Goal: Information Seeking & Learning: Check status

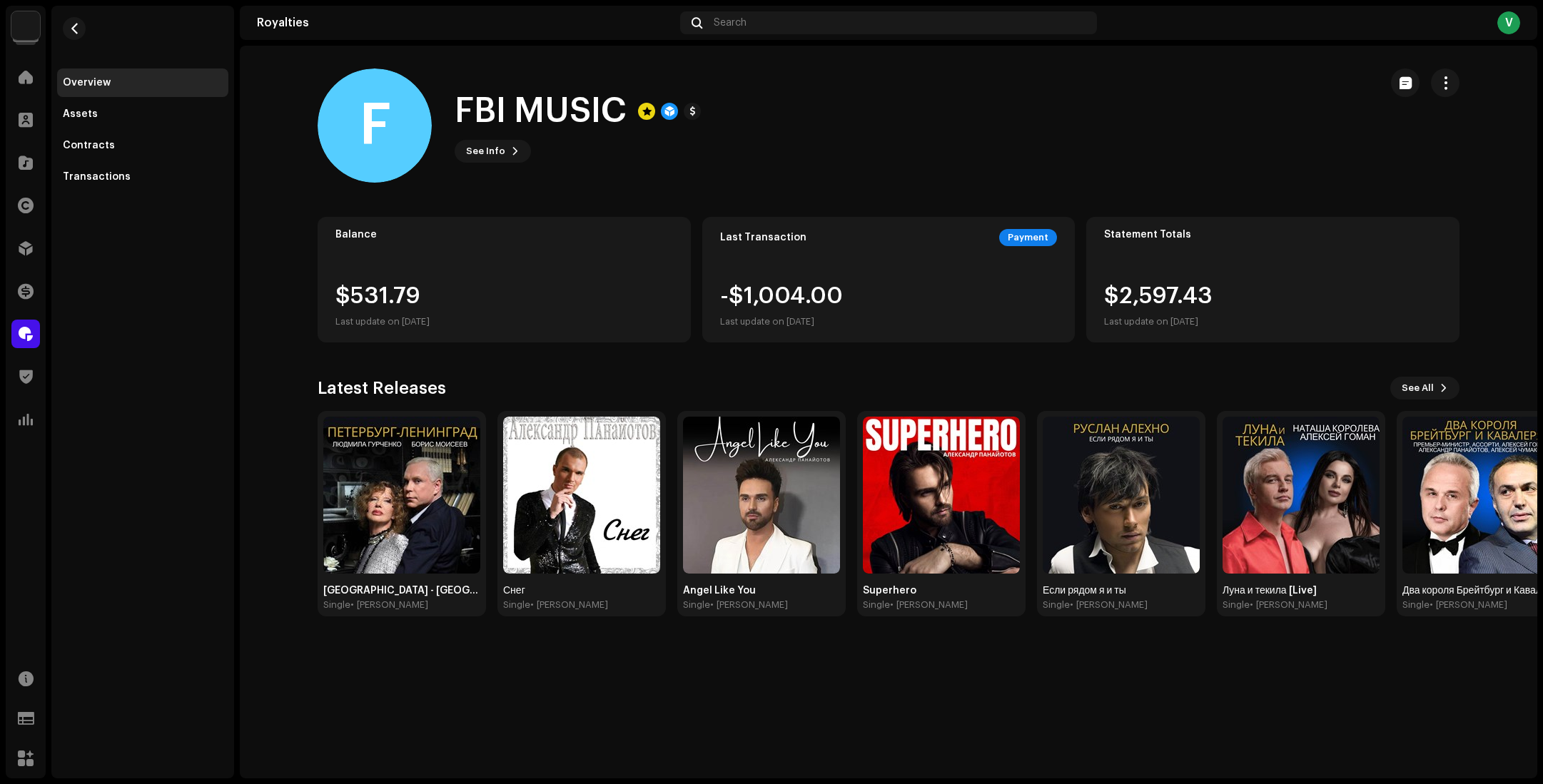
click at [29, 359] on div "Trust & Safety" at bounding box center [25, 377] width 40 height 40
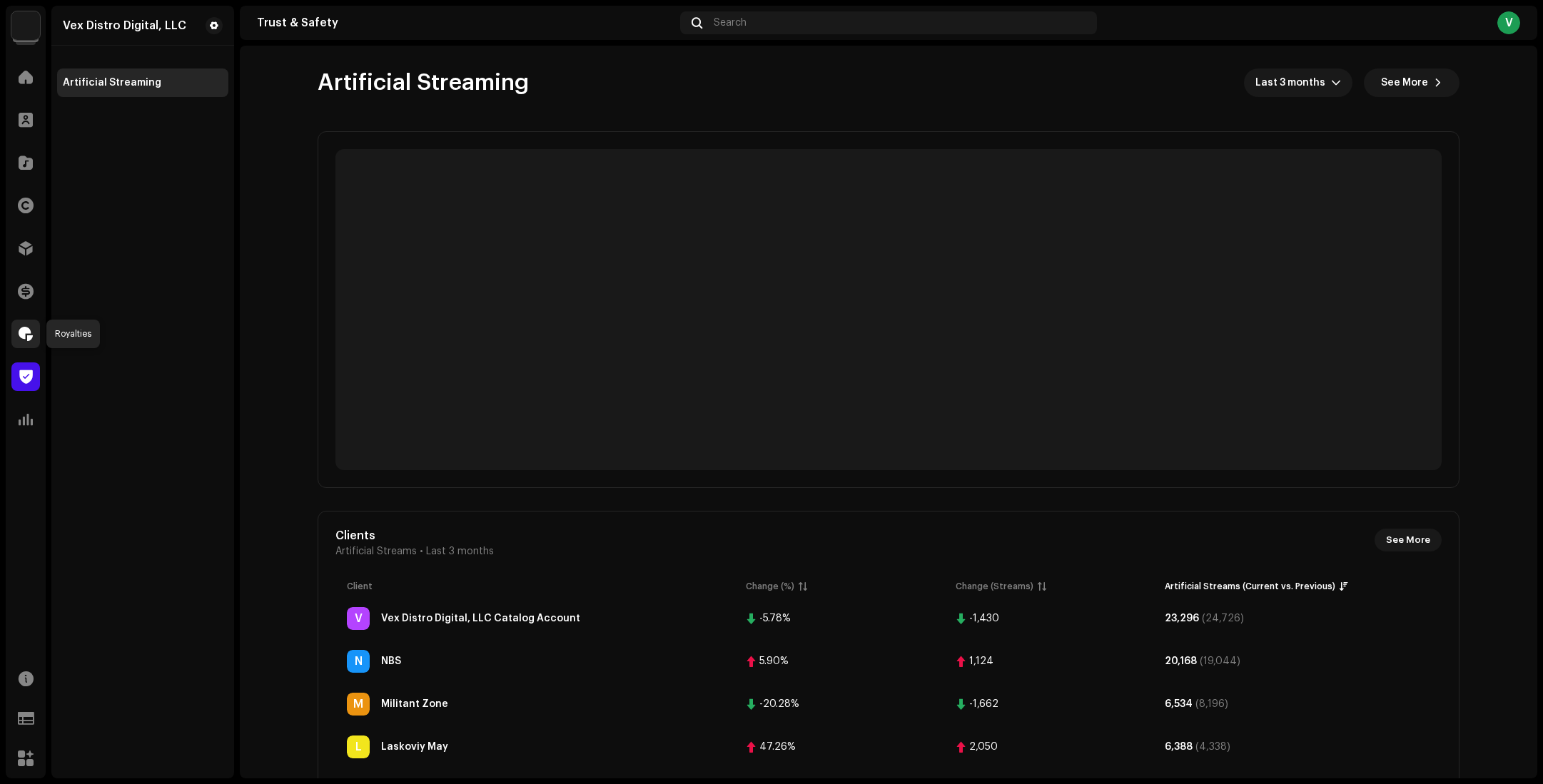
click at [29, 335] on span at bounding box center [25, 333] width 15 height 12
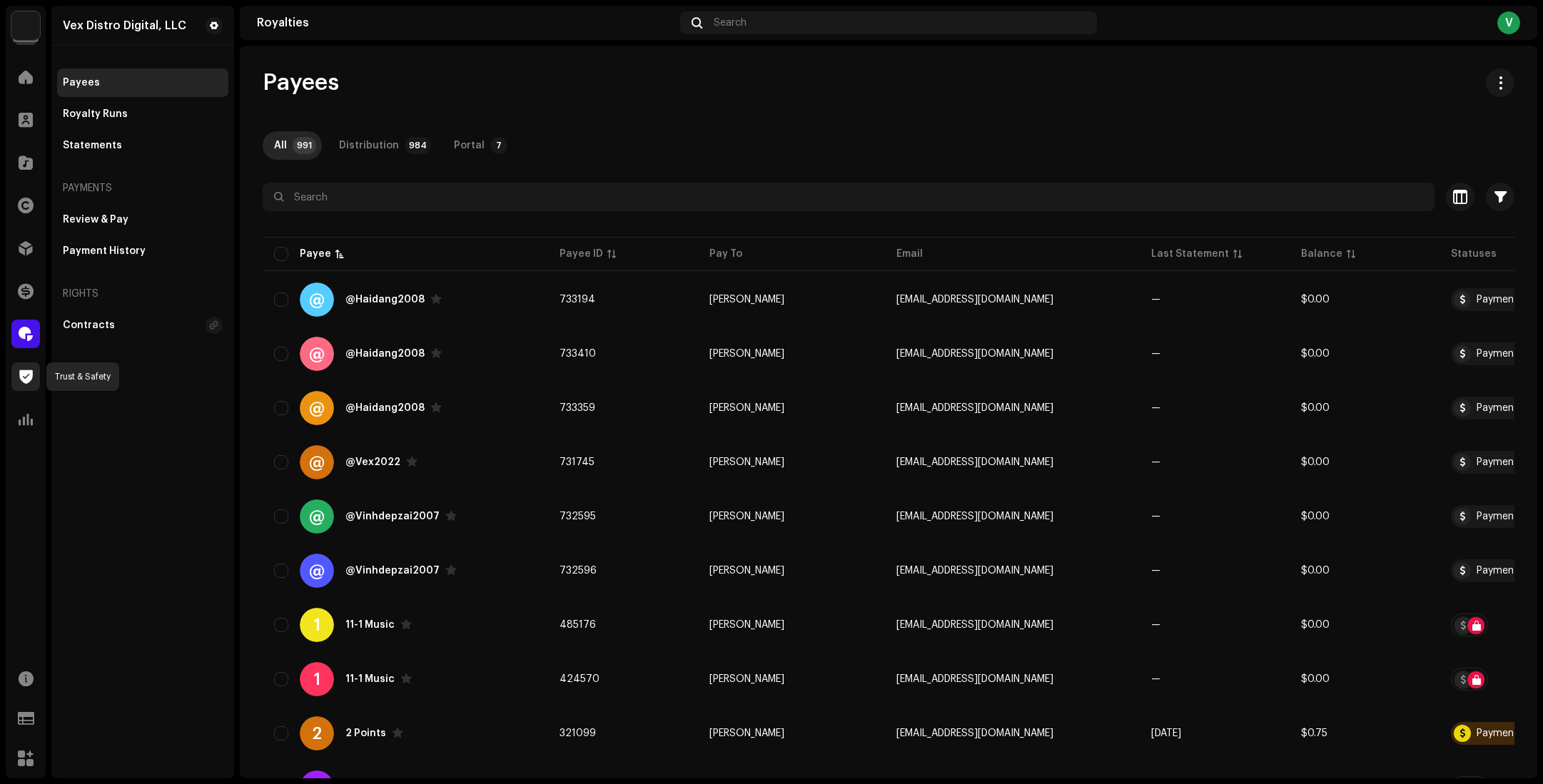
click at [25, 378] on span at bounding box center [26, 377] width 14 height 12
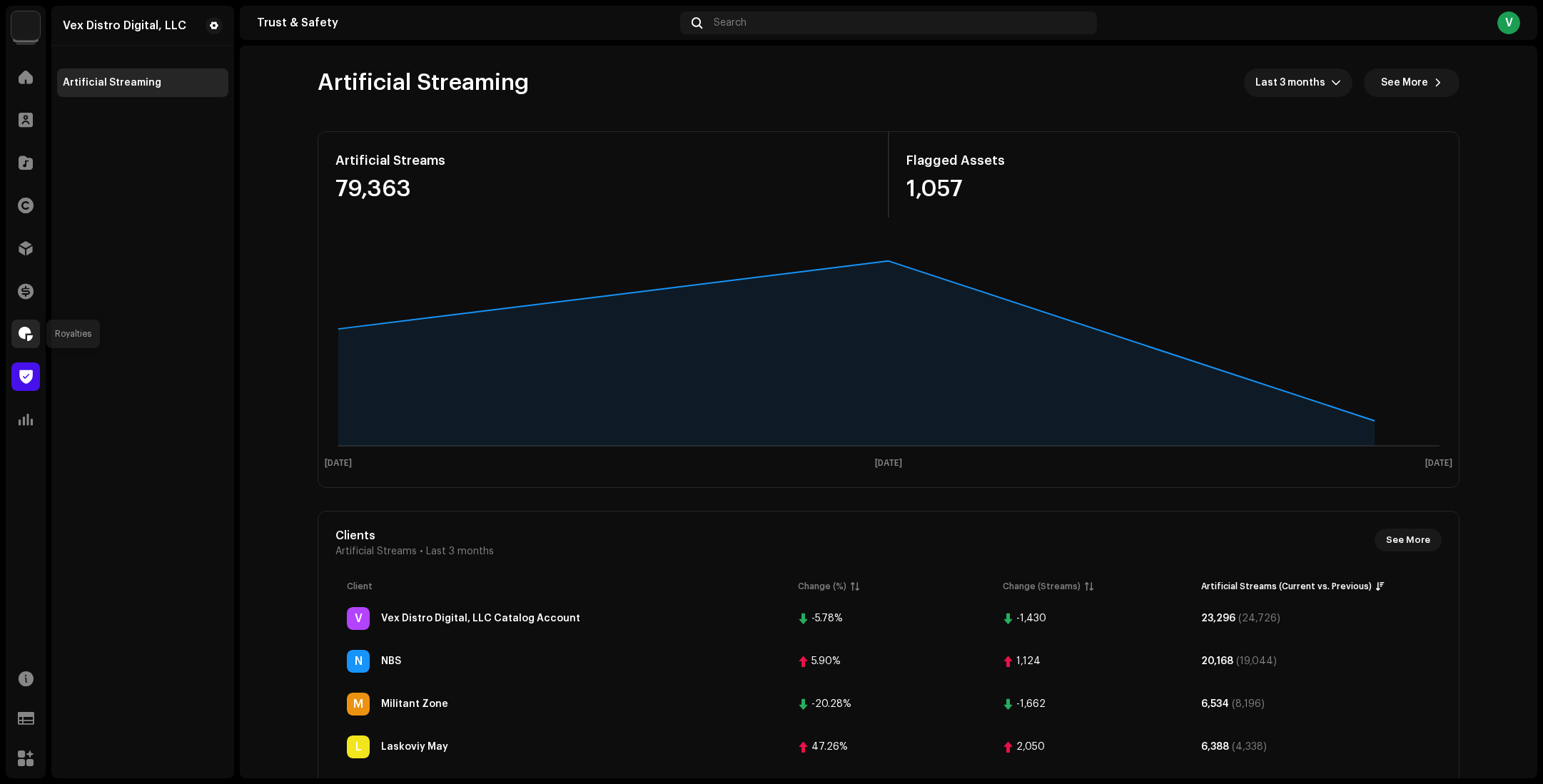
click at [34, 336] on div at bounding box center [25, 333] width 29 height 28
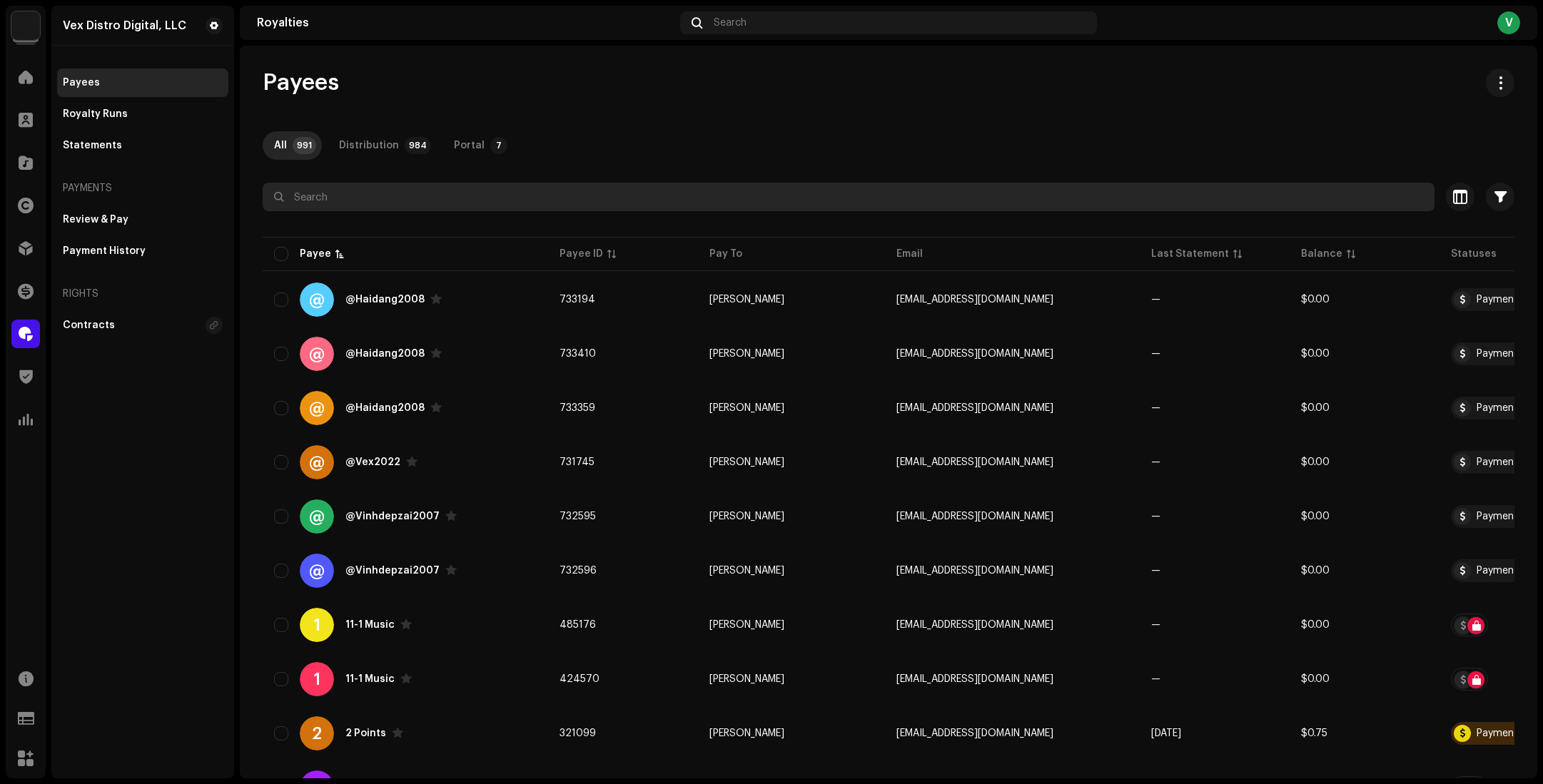
click at [403, 197] on input "text" at bounding box center [848, 196] width 1172 height 28
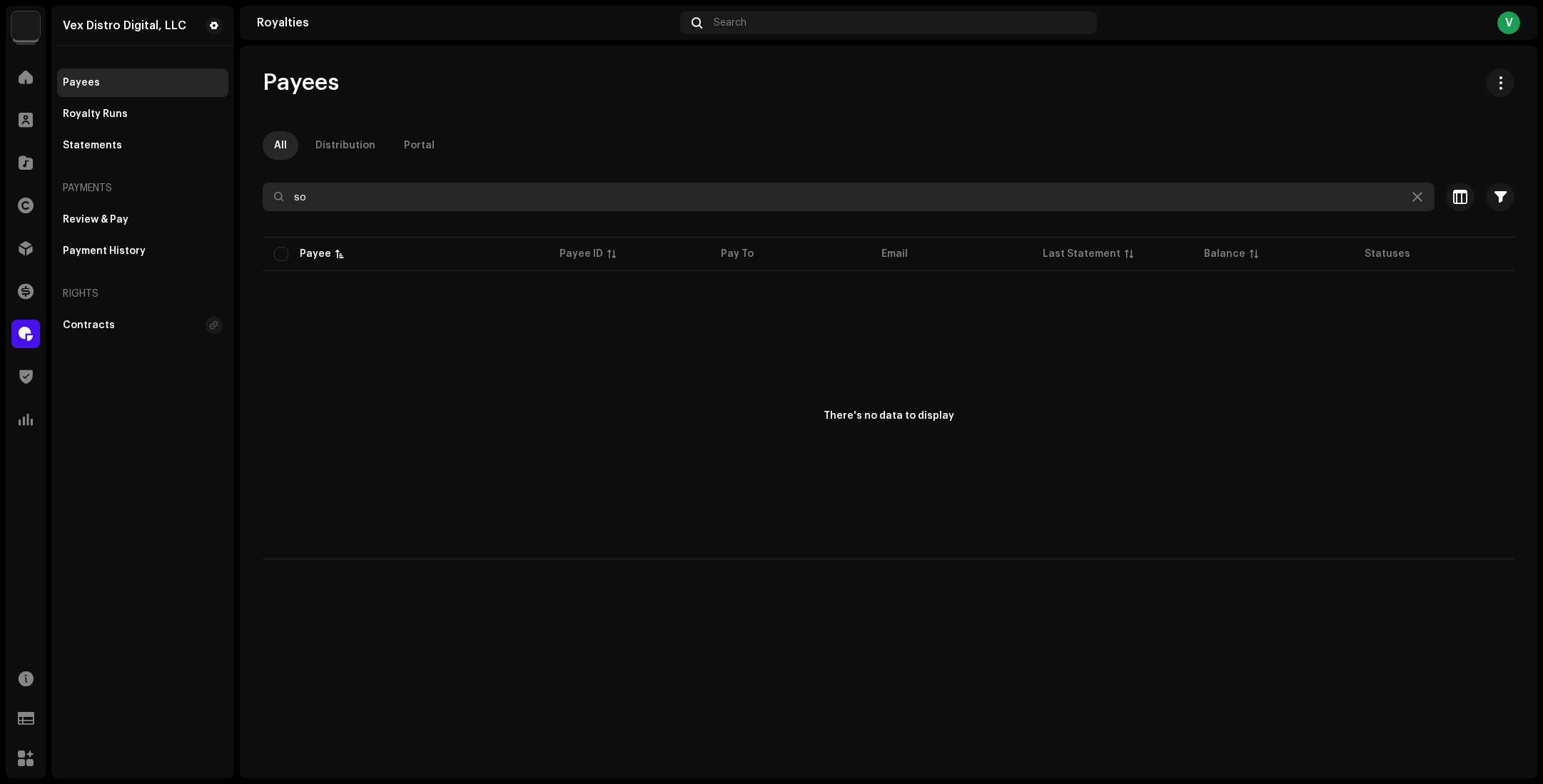
type input "s"
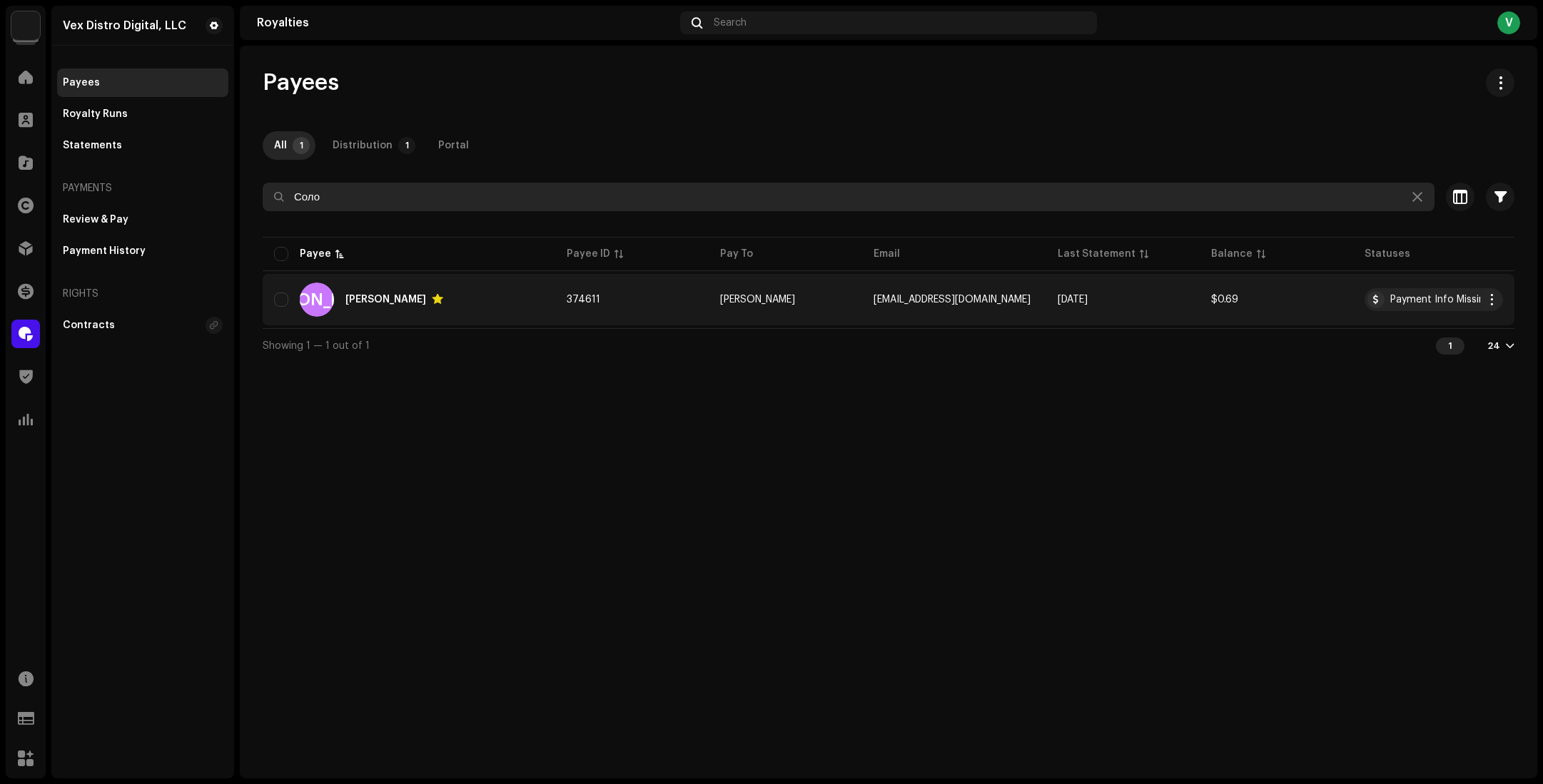
type input "Соло"
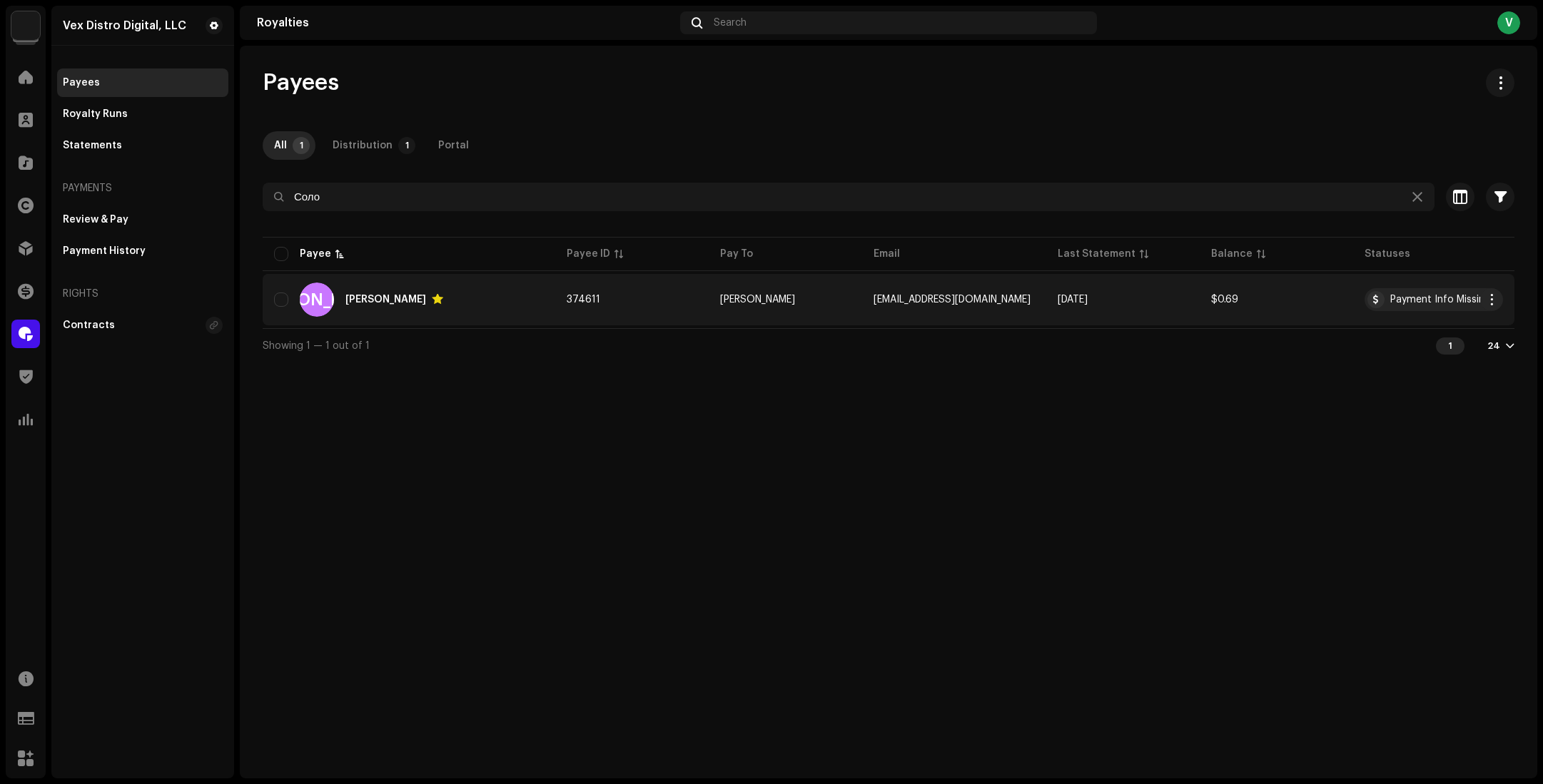
click at [387, 290] on div "А [PERSON_NAME]" at bounding box center [409, 300] width 270 height 34
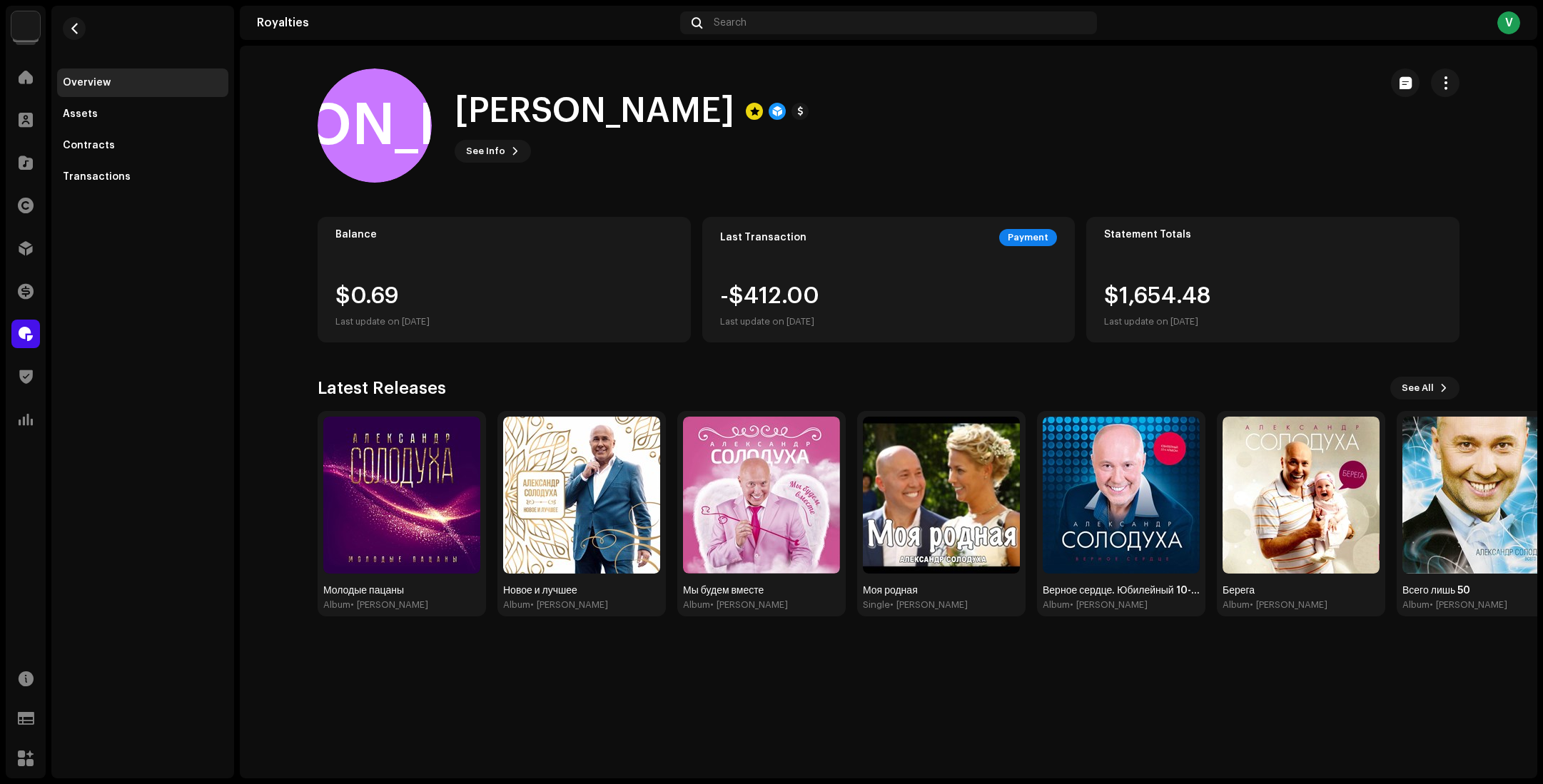
drag, startPoint x: 461, startPoint y: 108, endPoint x: 796, endPoint y: 105, distance: 335.0
click at [796, 105] on div "[PERSON_NAME]" at bounding box center [632, 111] width 354 height 45
copy h1 "[PERSON_NAME]"
click at [28, 383] on span at bounding box center [26, 377] width 14 height 12
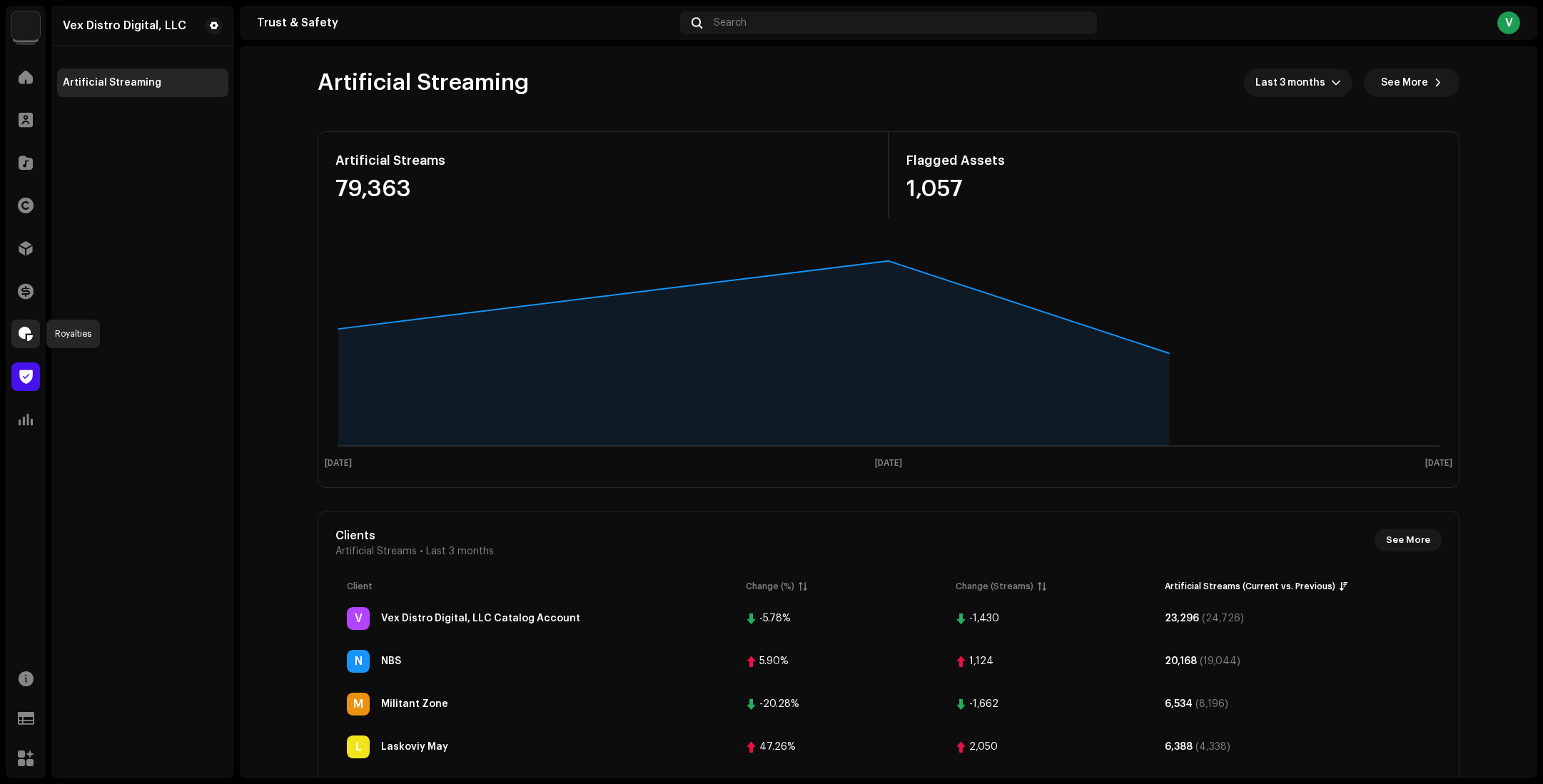
click at [34, 340] on div at bounding box center [25, 333] width 29 height 28
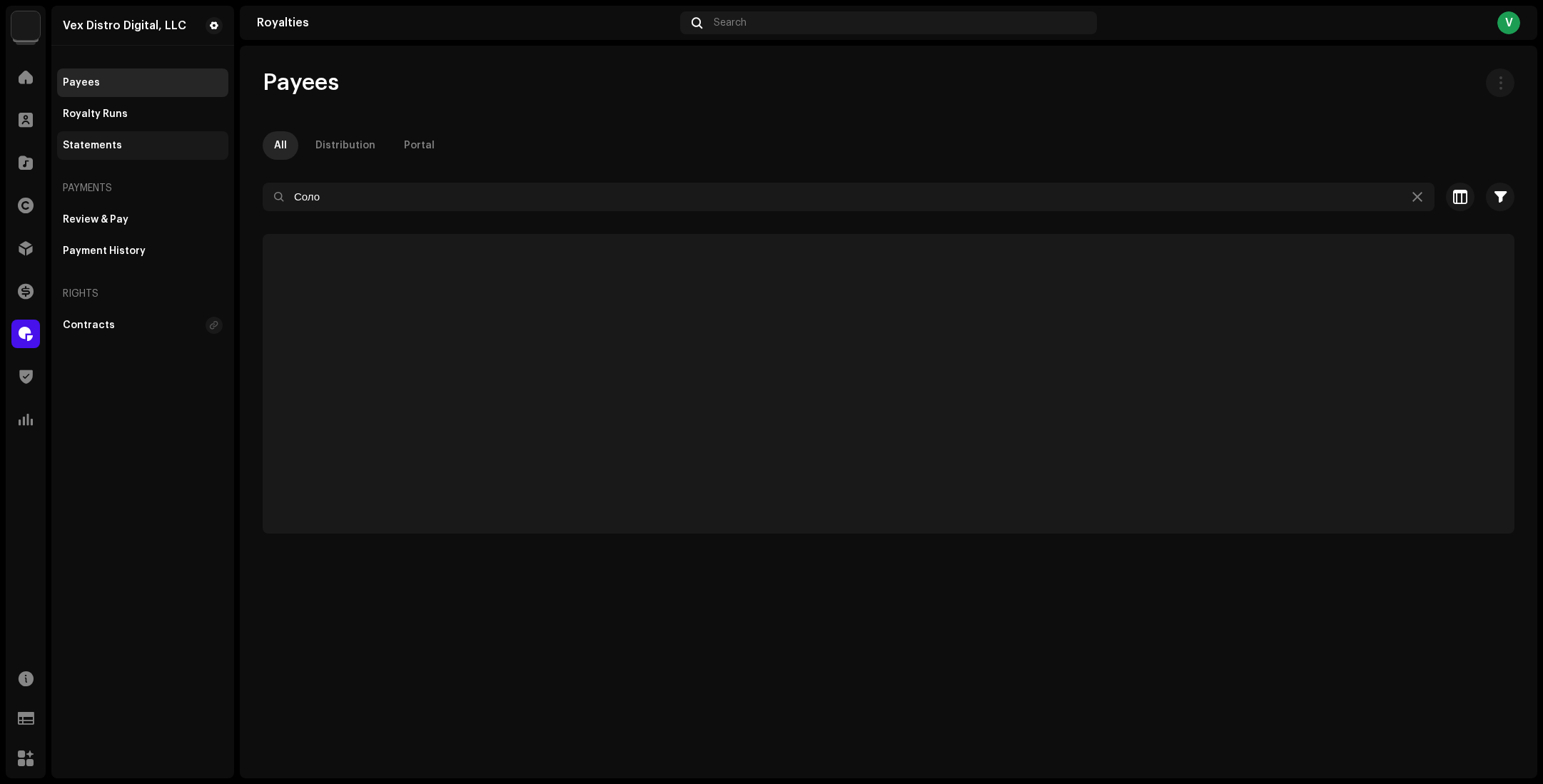
click at [118, 133] on div "Statements" at bounding box center [143, 145] width 171 height 28
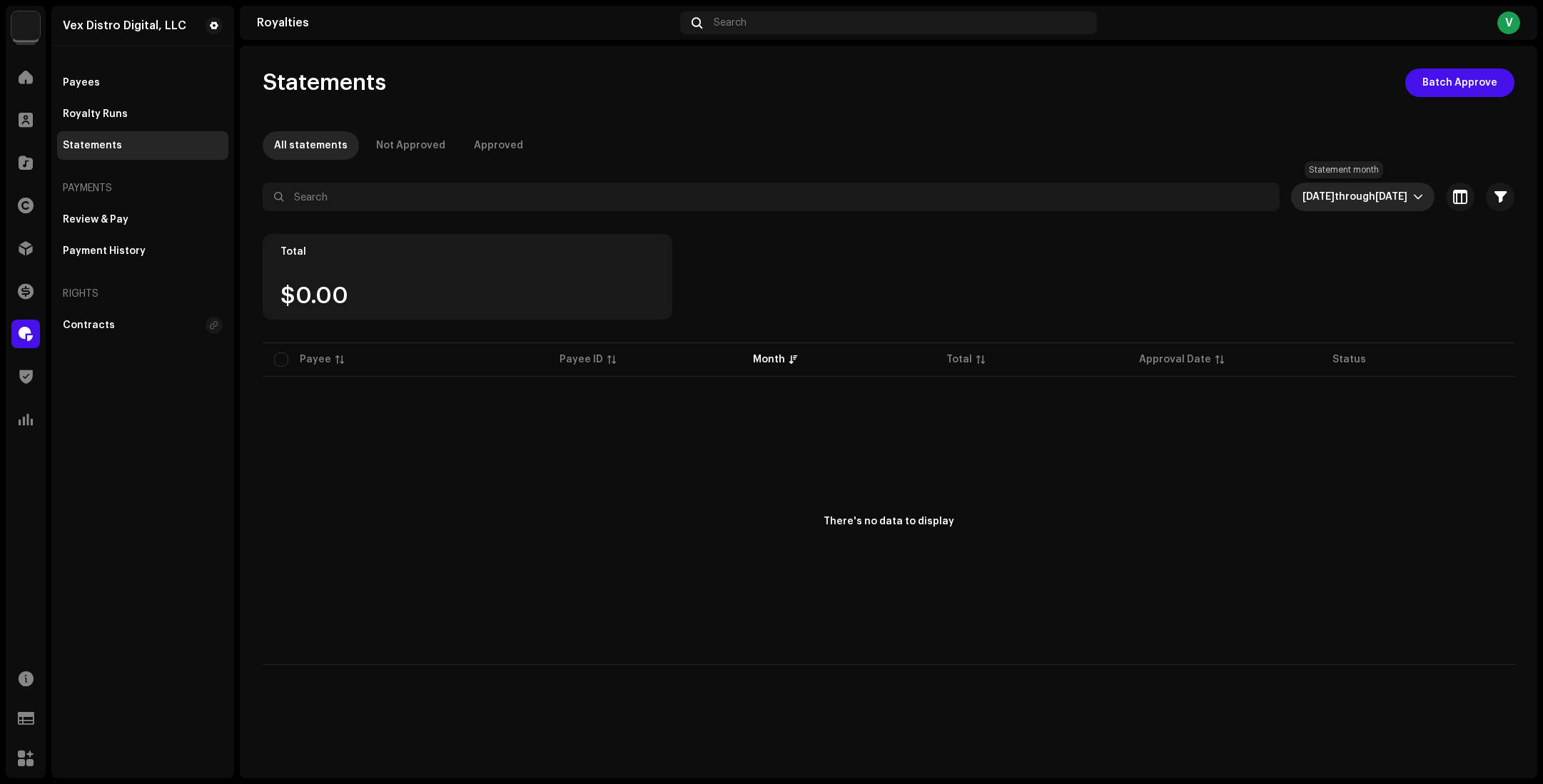
click at [1407, 203] on span "[DATE] through [DATE]" at bounding box center [1358, 196] width 111 height 28
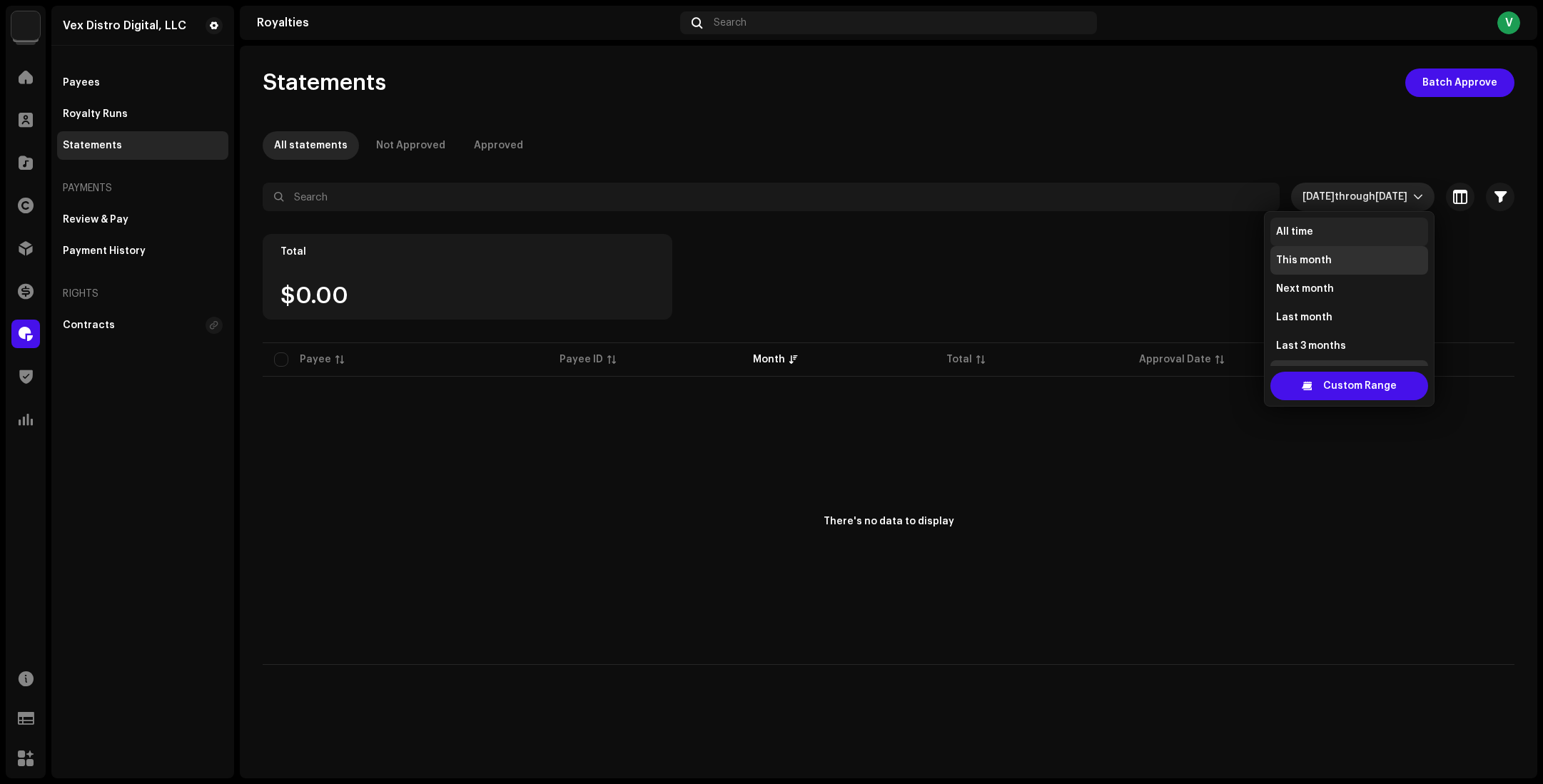
click at [1311, 226] on span "All time" at bounding box center [1295, 232] width 37 height 15
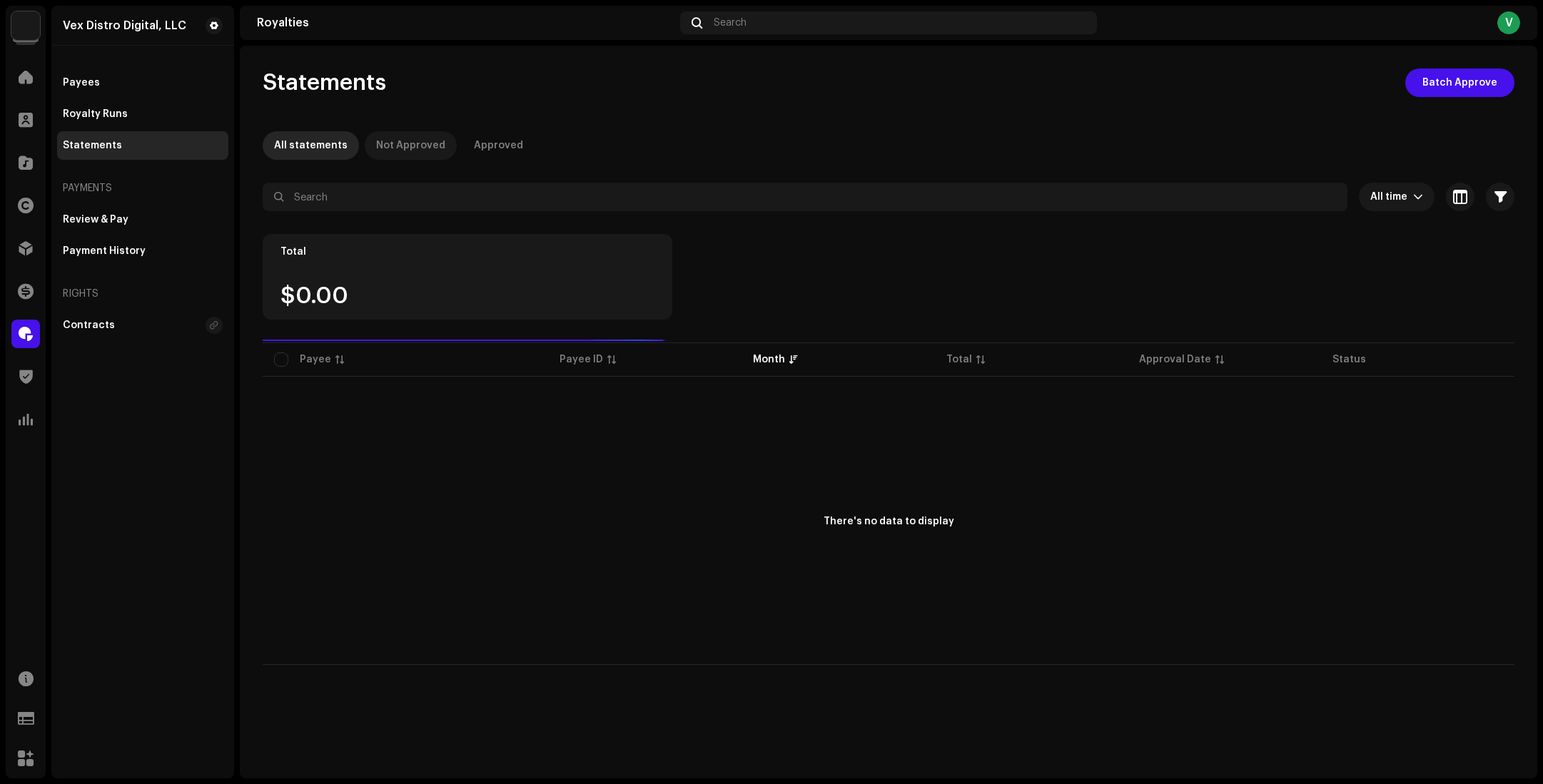
click at [412, 147] on div "Not Approved" at bounding box center [411, 145] width 69 height 28
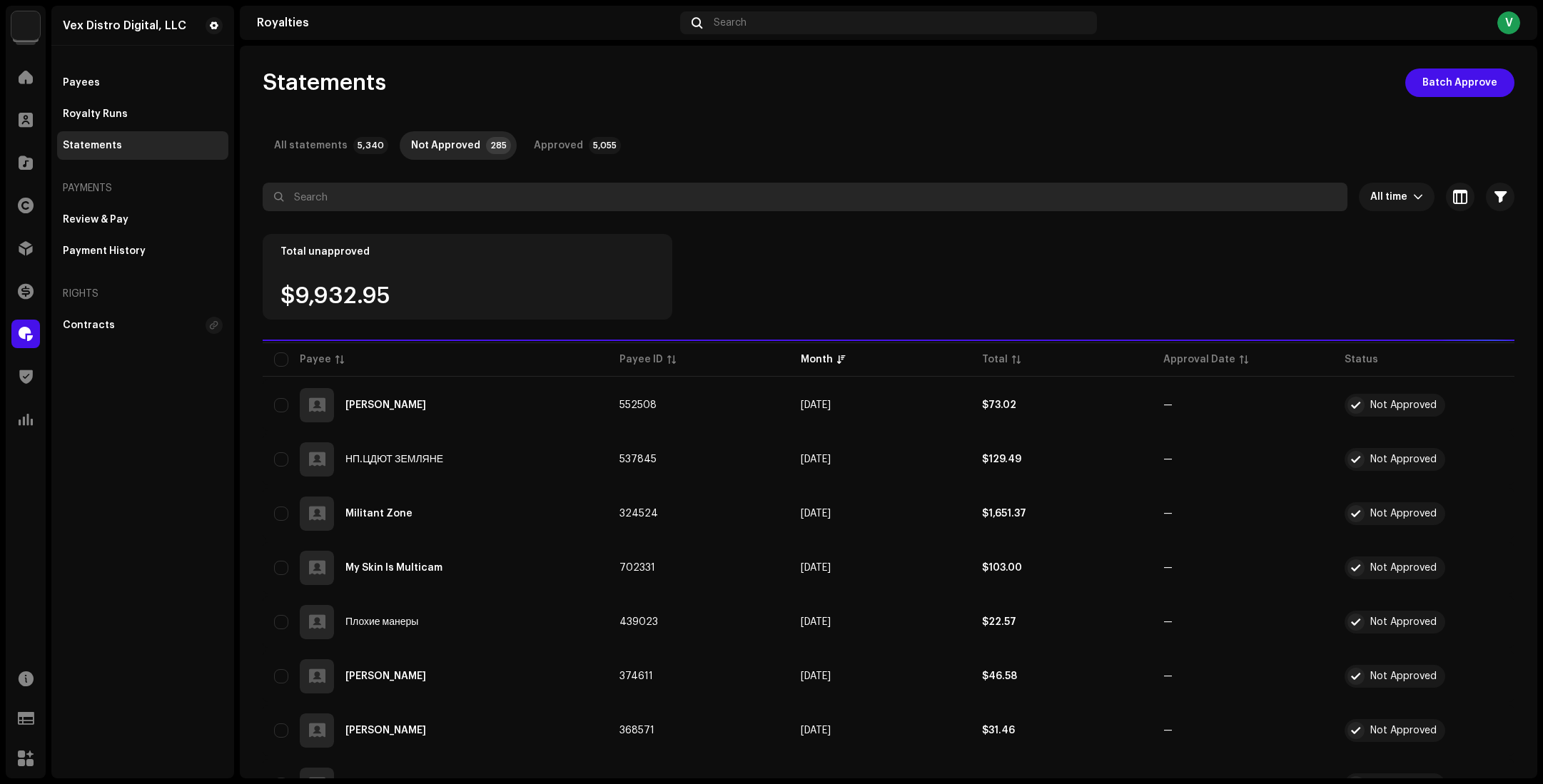
click at [391, 199] on input "text" at bounding box center [805, 196] width 1085 height 28
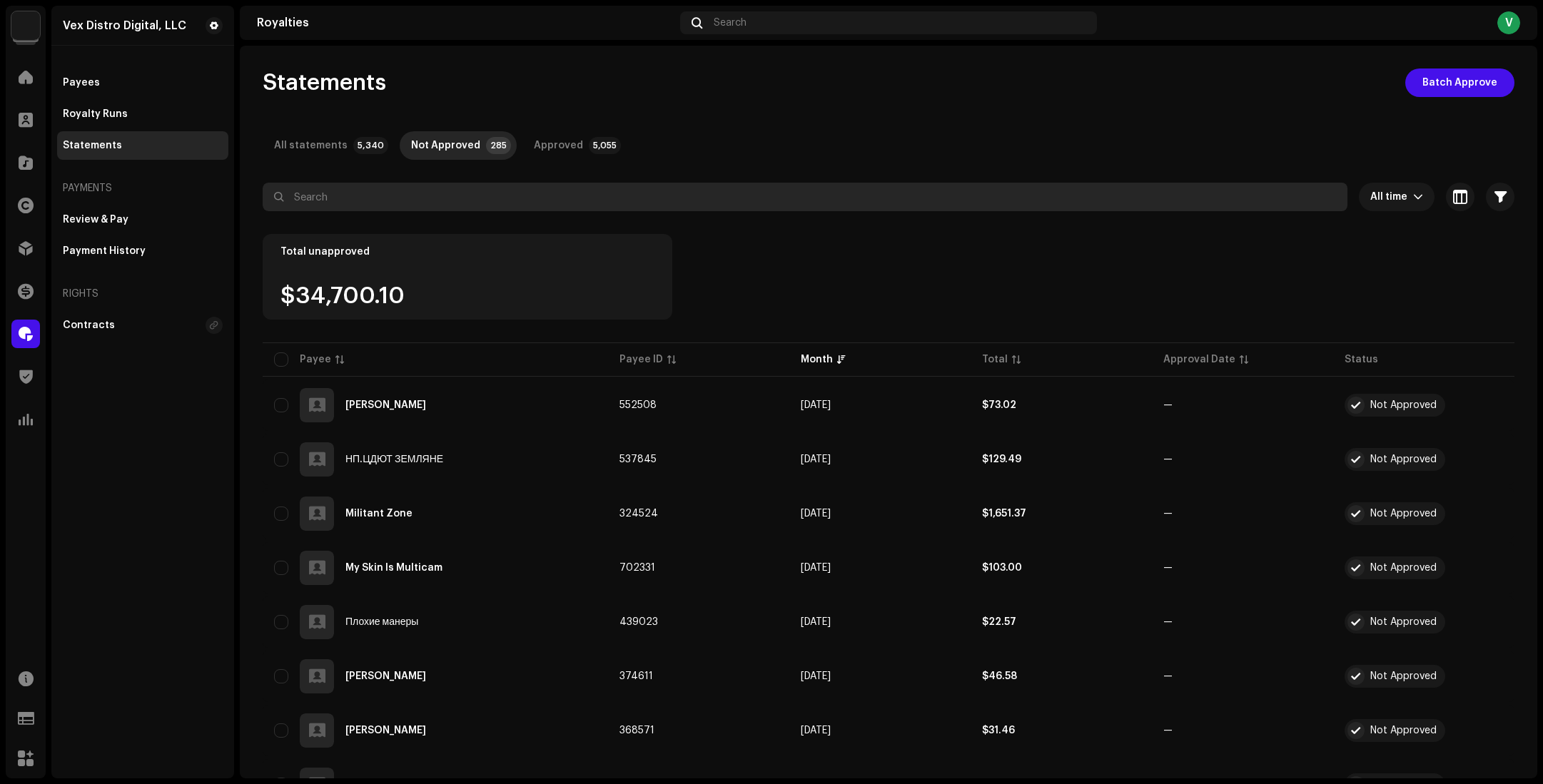
paste input "[PERSON_NAME]"
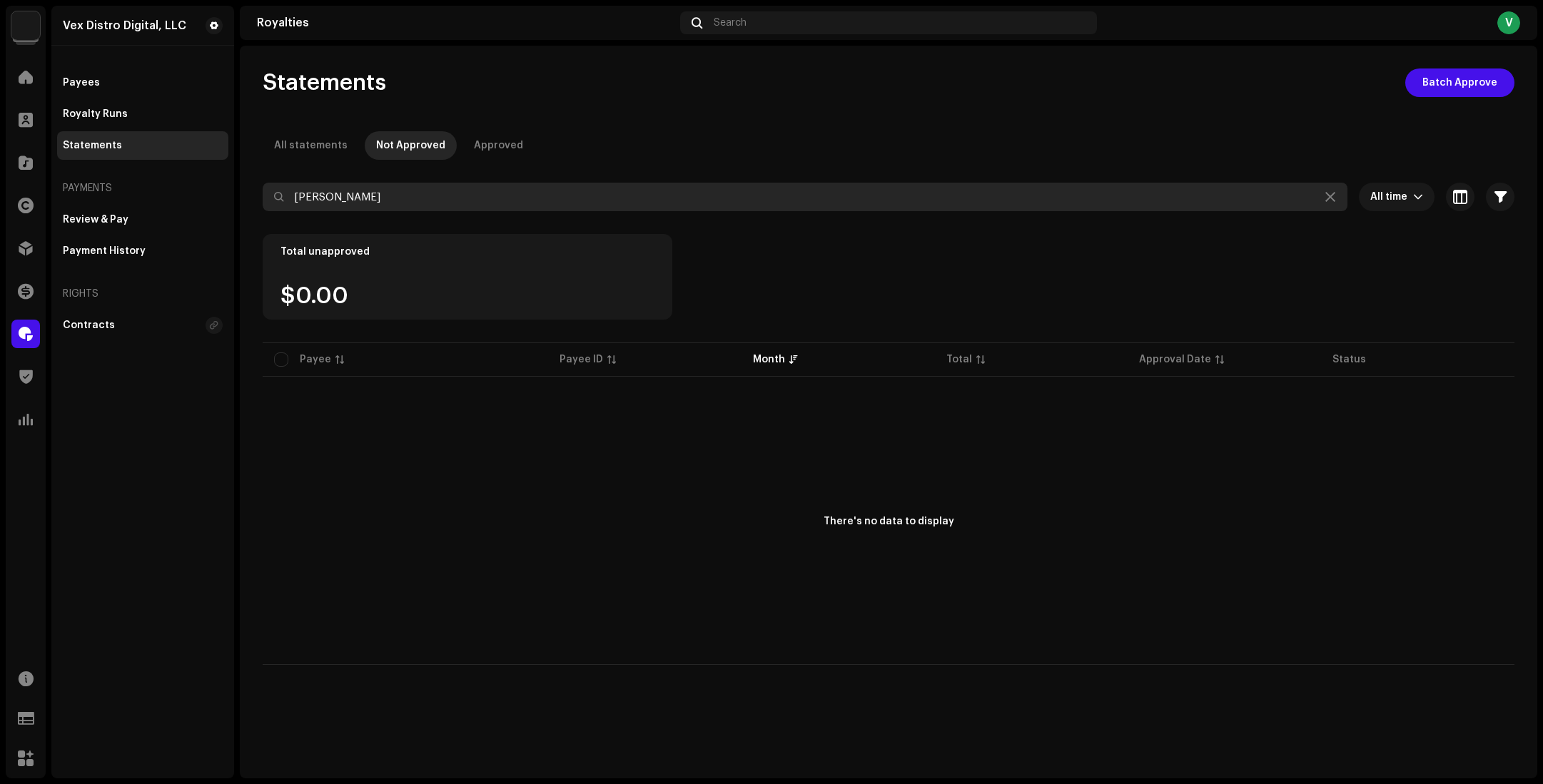
click at [430, 199] on input "[PERSON_NAME]" at bounding box center [805, 196] width 1085 height 28
drag, startPoint x: 430, startPoint y: 199, endPoint x: 371, endPoint y: 191, distance: 59.5
click at [371, 191] on input "[PERSON_NAME]" at bounding box center [805, 196] width 1085 height 28
type input "[PERSON_NAME]"
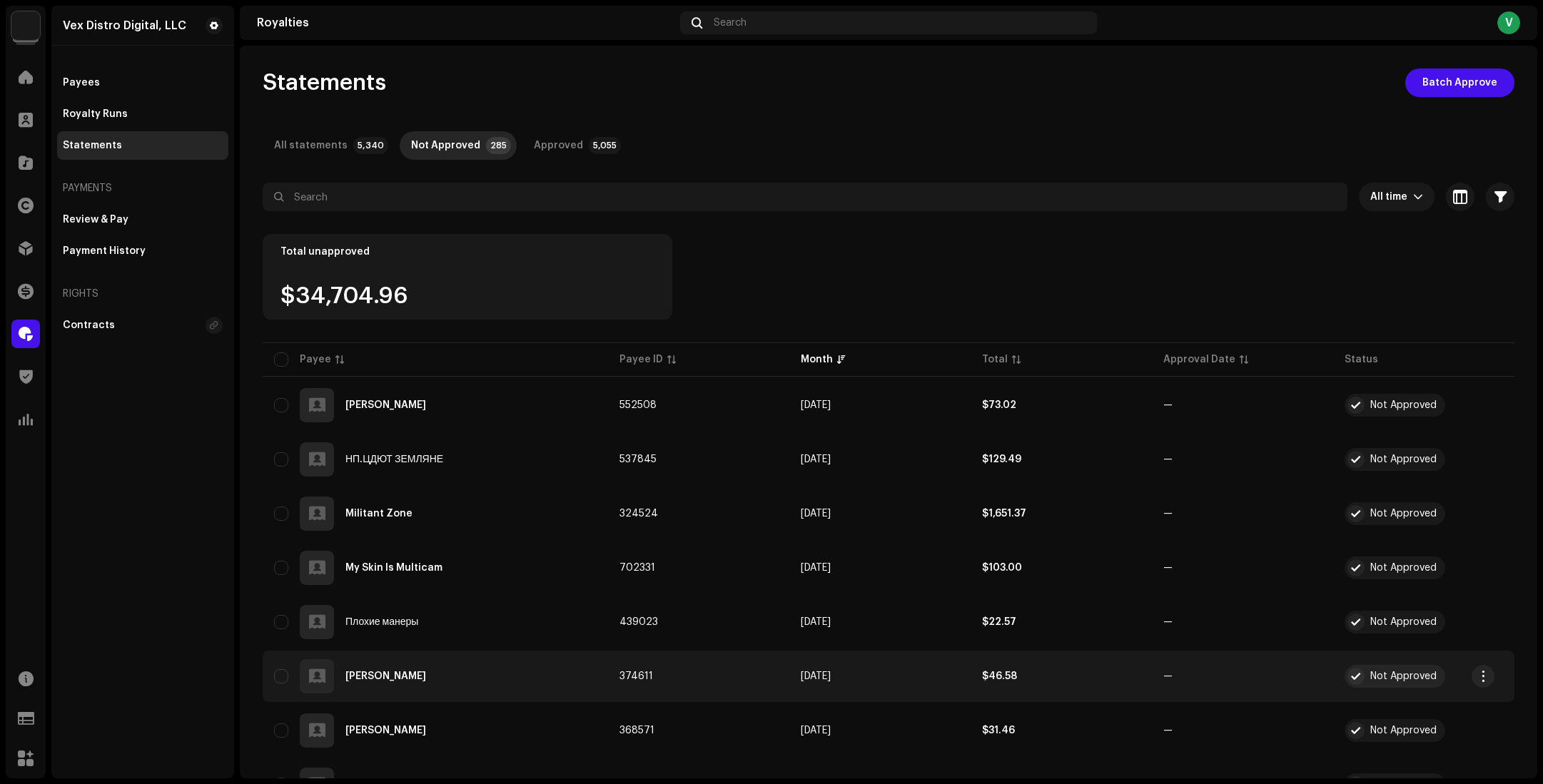
drag, startPoint x: 458, startPoint y: 671, endPoint x: 460, endPoint y: 692, distance: 21.1
click at [460, 692] on div "[PERSON_NAME]" at bounding box center [435, 676] width 323 height 34
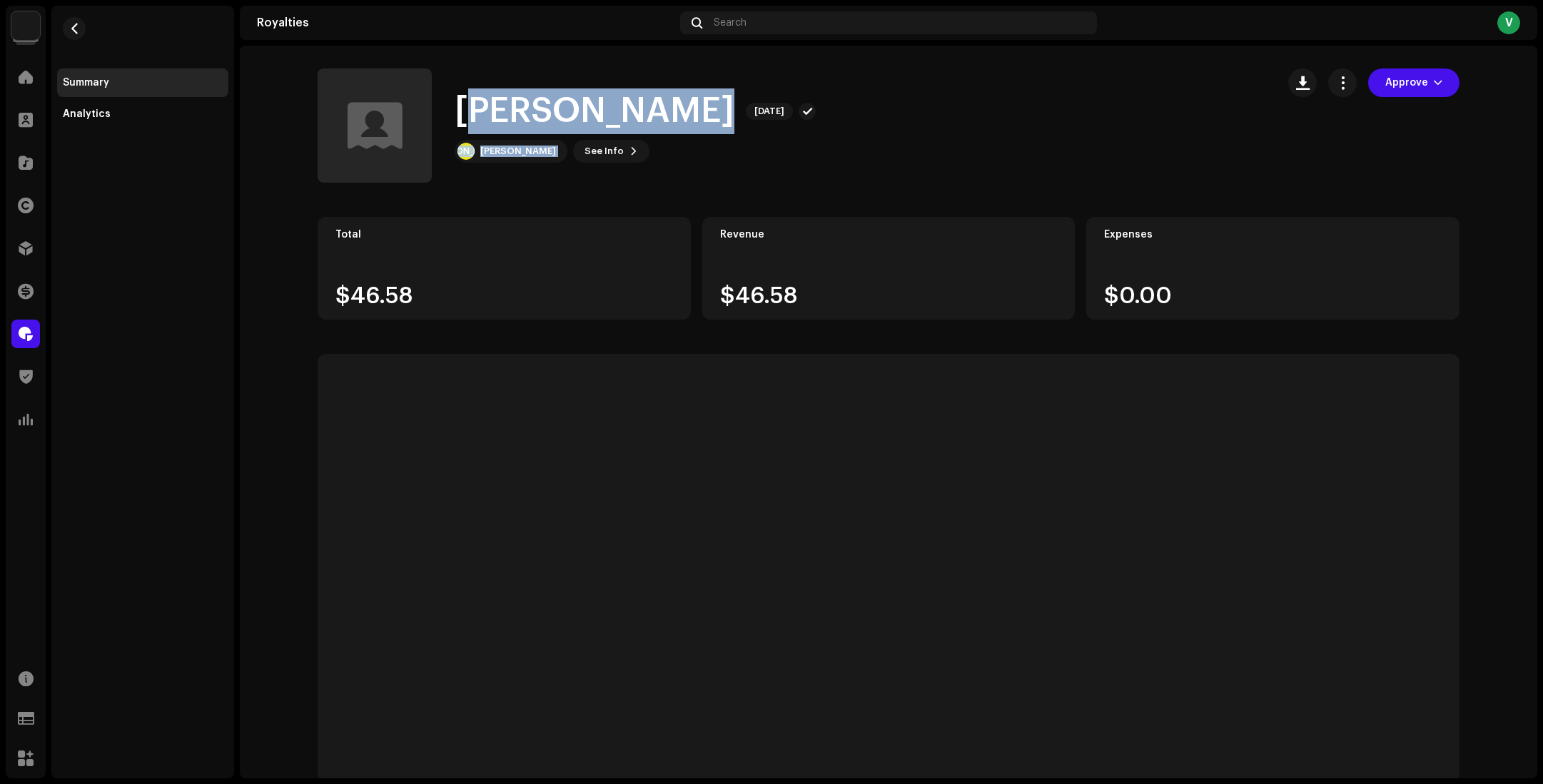
drag, startPoint x: 460, startPoint y: 103, endPoint x: 756, endPoint y: 141, distance: 298.4
click at [756, 141] on div "[PERSON_NAME] [DATE] А [PERSON_NAME] See Info Approve" at bounding box center [635, 126] width 361 height 74
copy royalties-statements-details-summary "[PERSON_NAME] [DATE] А [PERSON_NAME] See Info Approve Approve"
click at [72, 30] on span "button" at bounding box center [75, 28] width 11 height 12
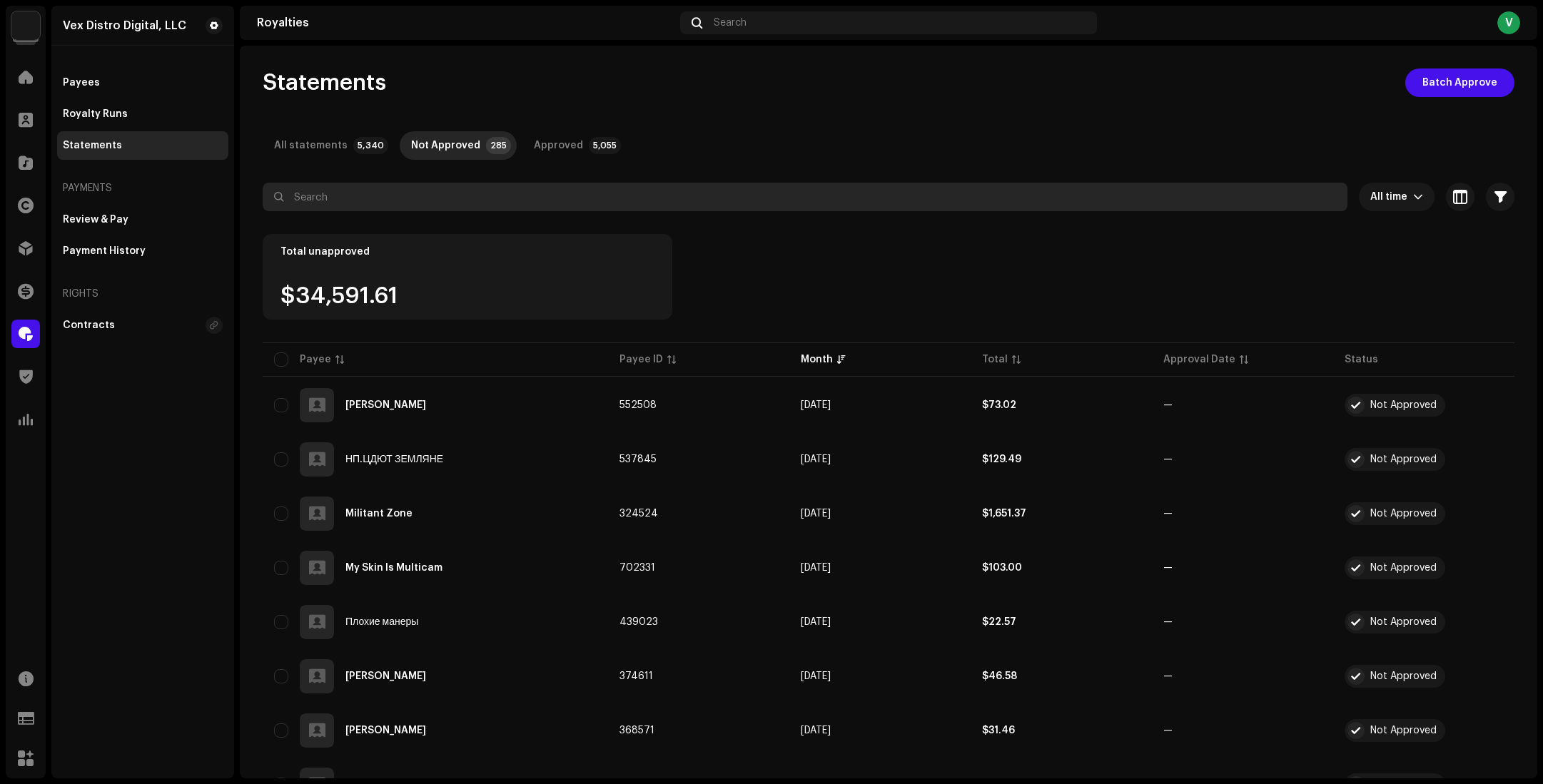
click at [444, 201] on input "text" at bounding box center [805, 196] width 1085 height 28
paste input "[PERSON_NAME] А [PERSON_NAME]"
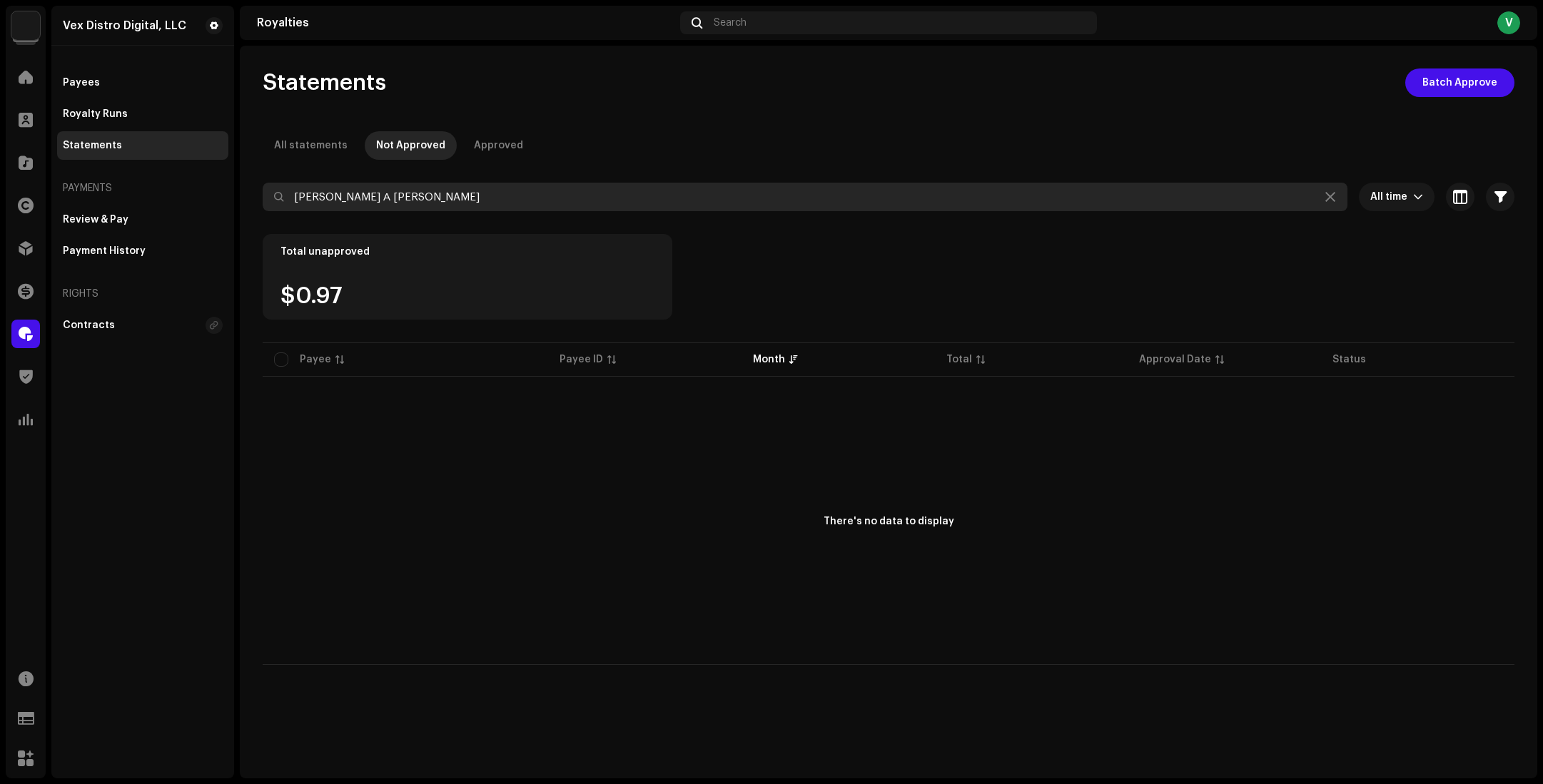
drag, startPoint x: 404, startPoint y: 197, endPoint x: 590, endPoint y: 196, distance: 186.0
click at [590, 196] on input "[PERSON_NAME] А [PERSON_NAME]" at bounding box center [805, 196] width 1085 height 28
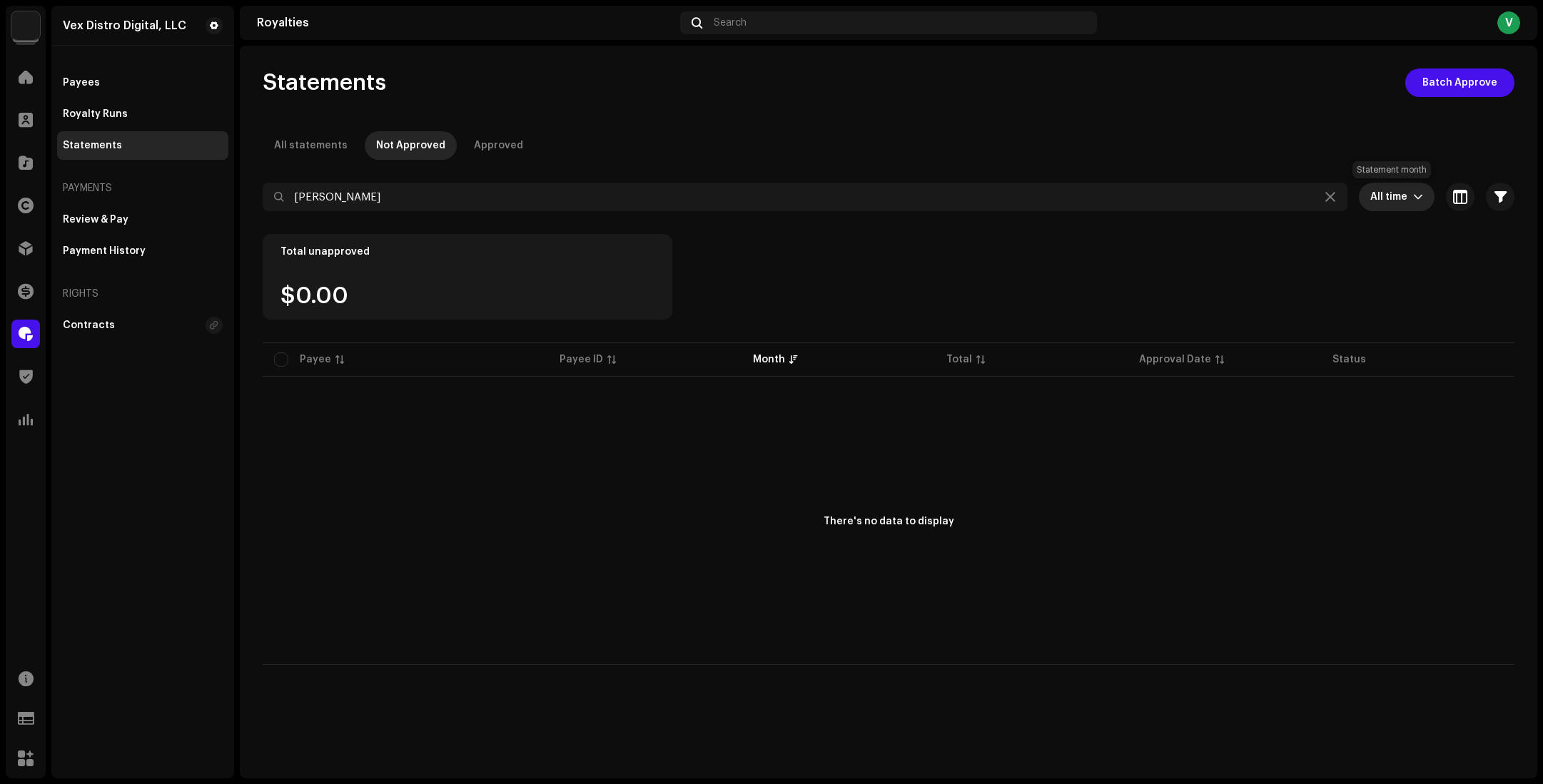
click at [1403, 199] on span "All time" at bounding box center [1392, 196] width 43 height 28
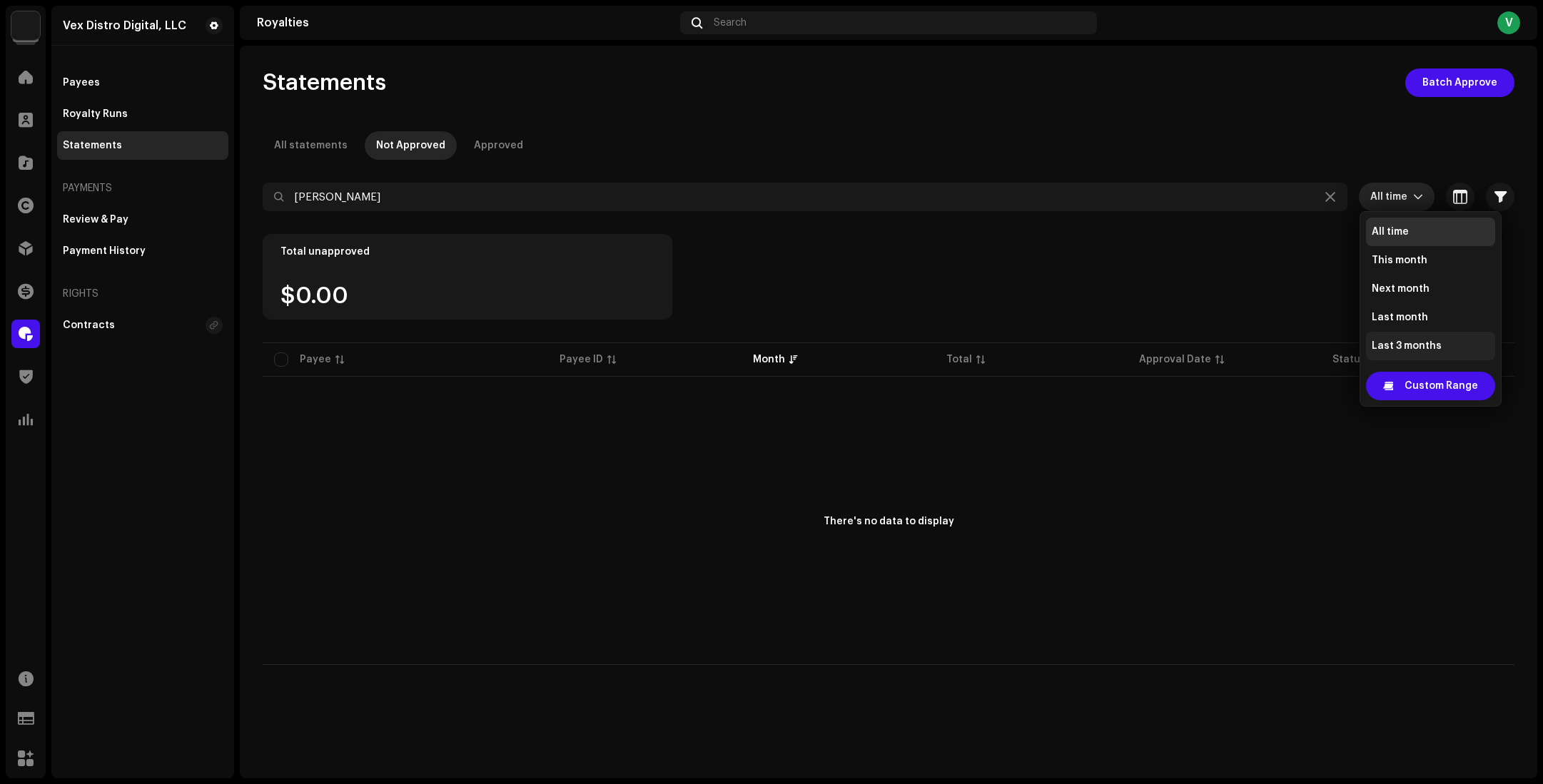
click at [1417, 343] on span "Last 3 months" at bounding box center [1407, 346] width 70 height 15
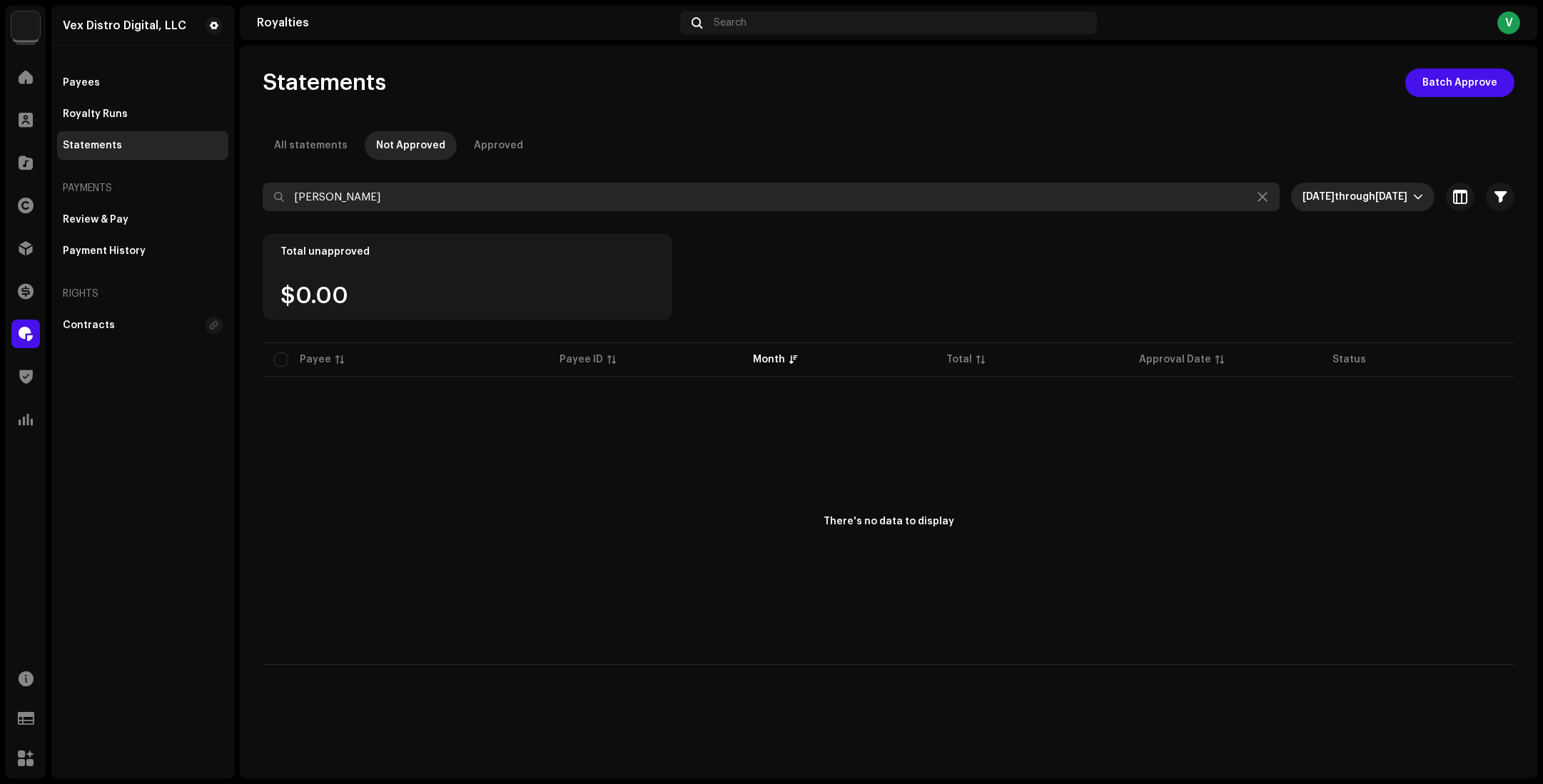
click at [427, 204] on input "[PERSON_NAME]" at bounding box center [771, 196] width 1017 height 28
type input "[PERSON_NAME]"
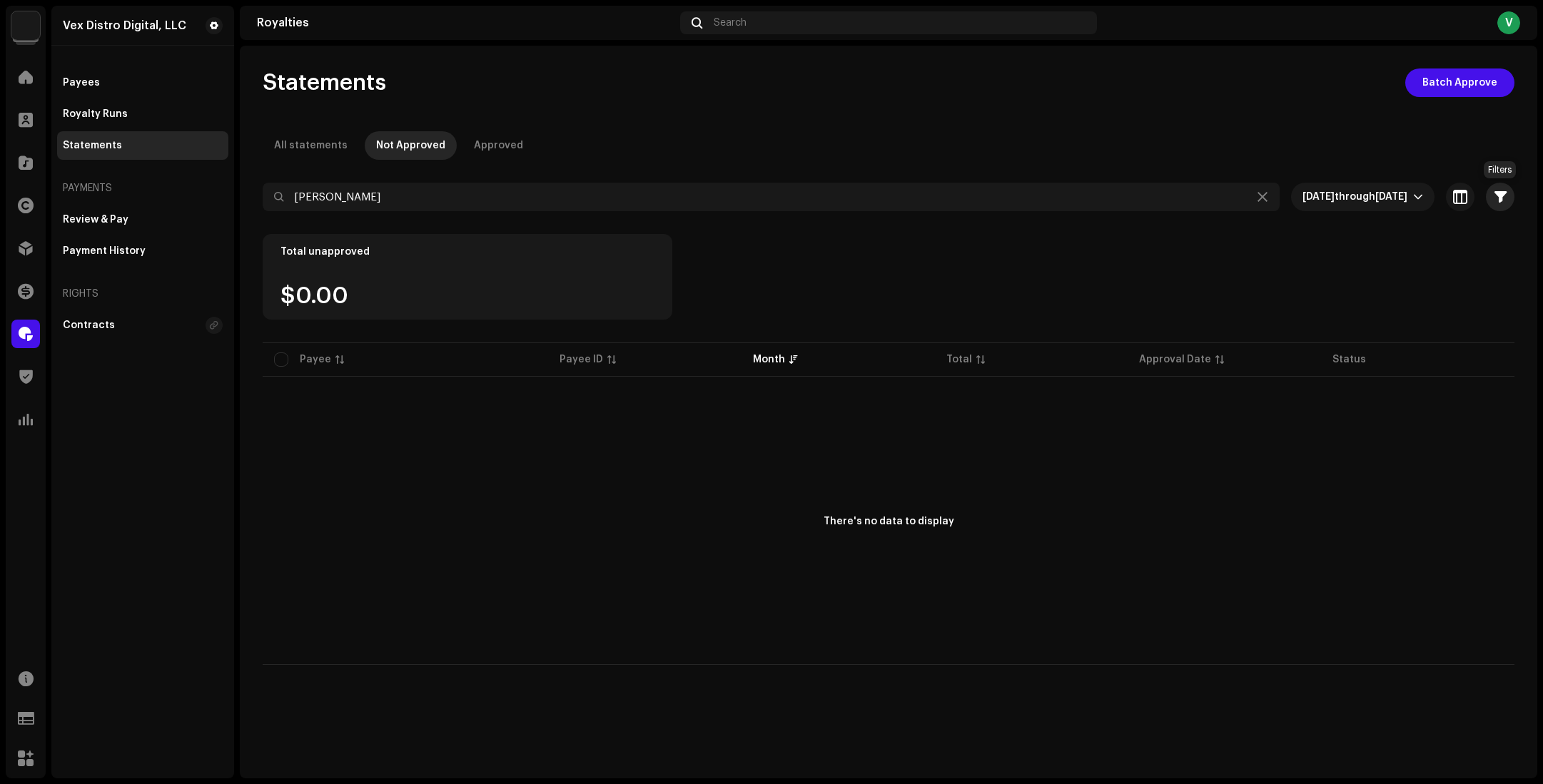
click at [1493, 202] on button "button" at bounding box center [1500, 196] width 29 height 28
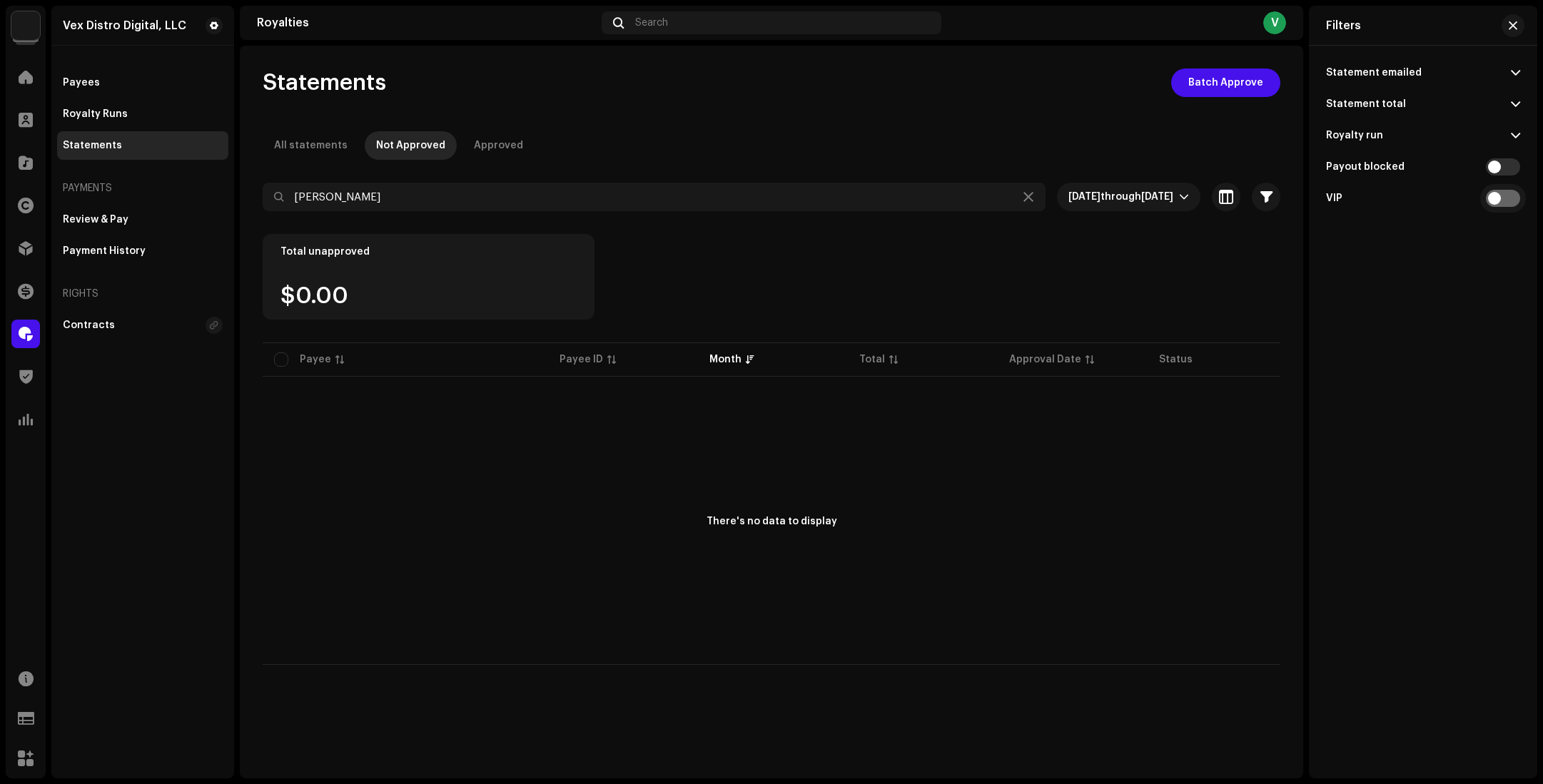
click at [1514, 203] on input "checkbox" at bounding box center [1503, 198] width 34 height 17
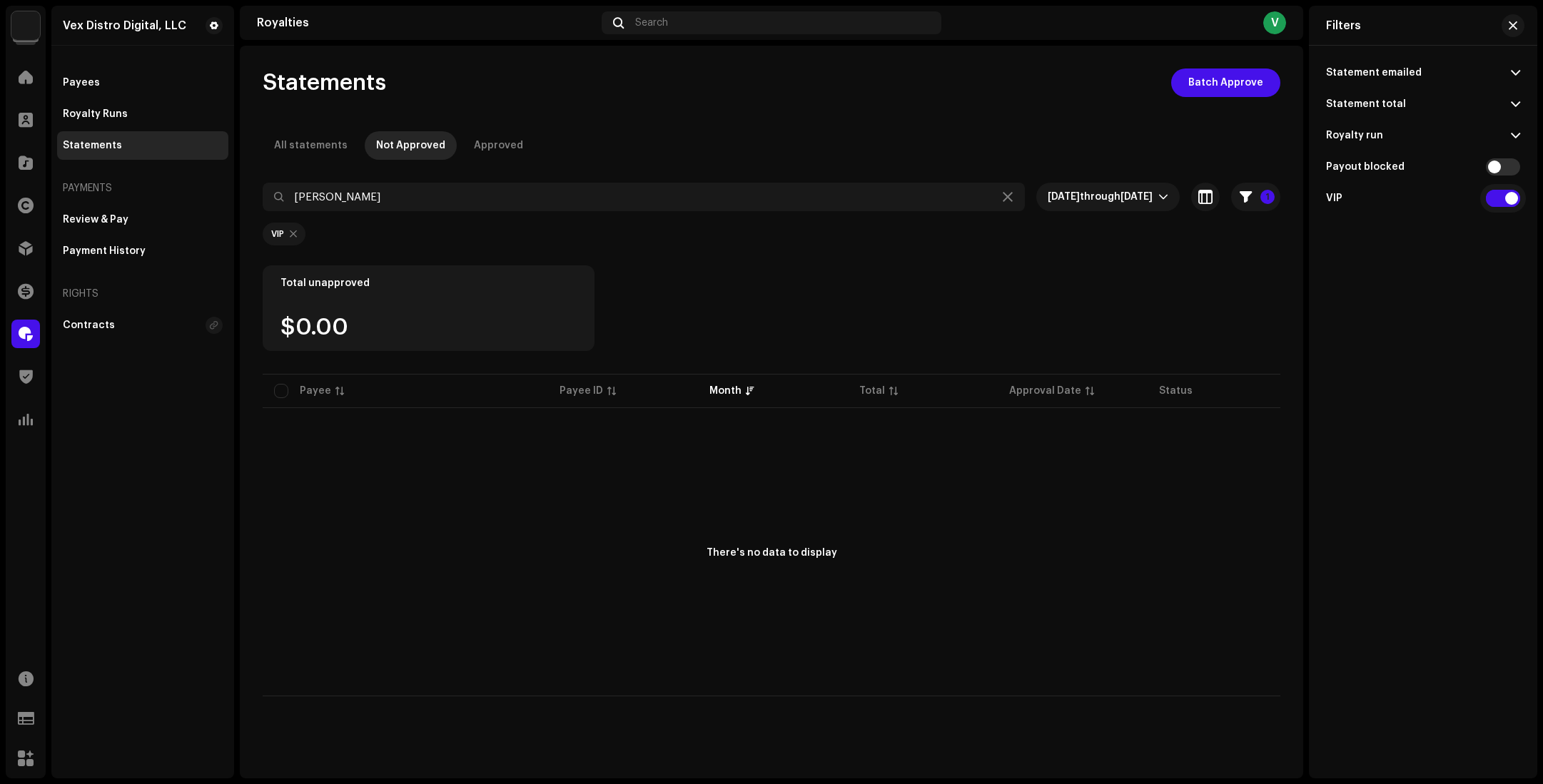
click at [1496, 199] on input "checkbox" at bounding box center [1503, 198] width 34 height 17
checkbox input "false"
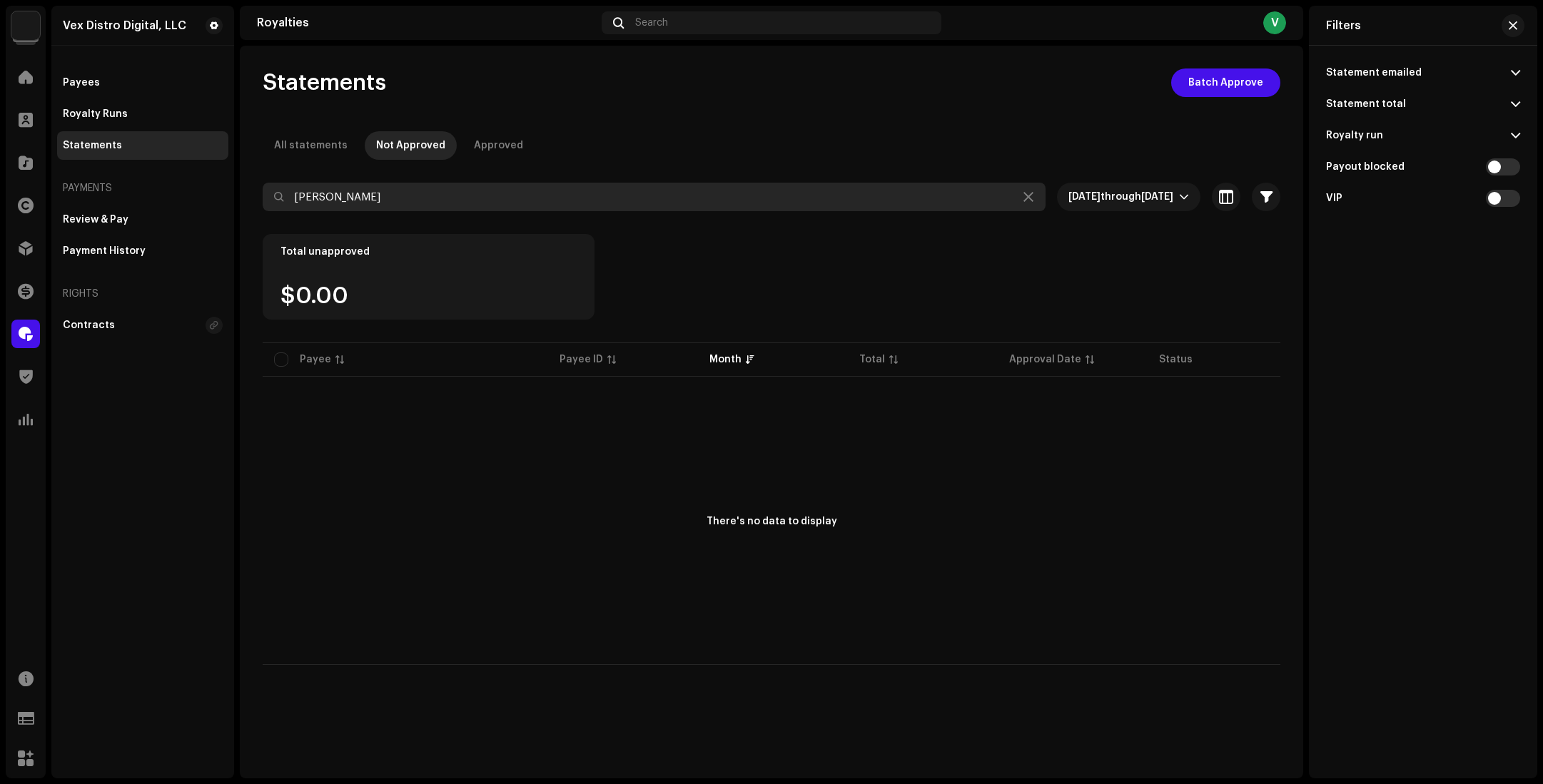
click at [404, 193] on input "[PERSON_NAME]" at bounding box center [654, 196] width 783 height 28
type input "[PERSON_NAME]"
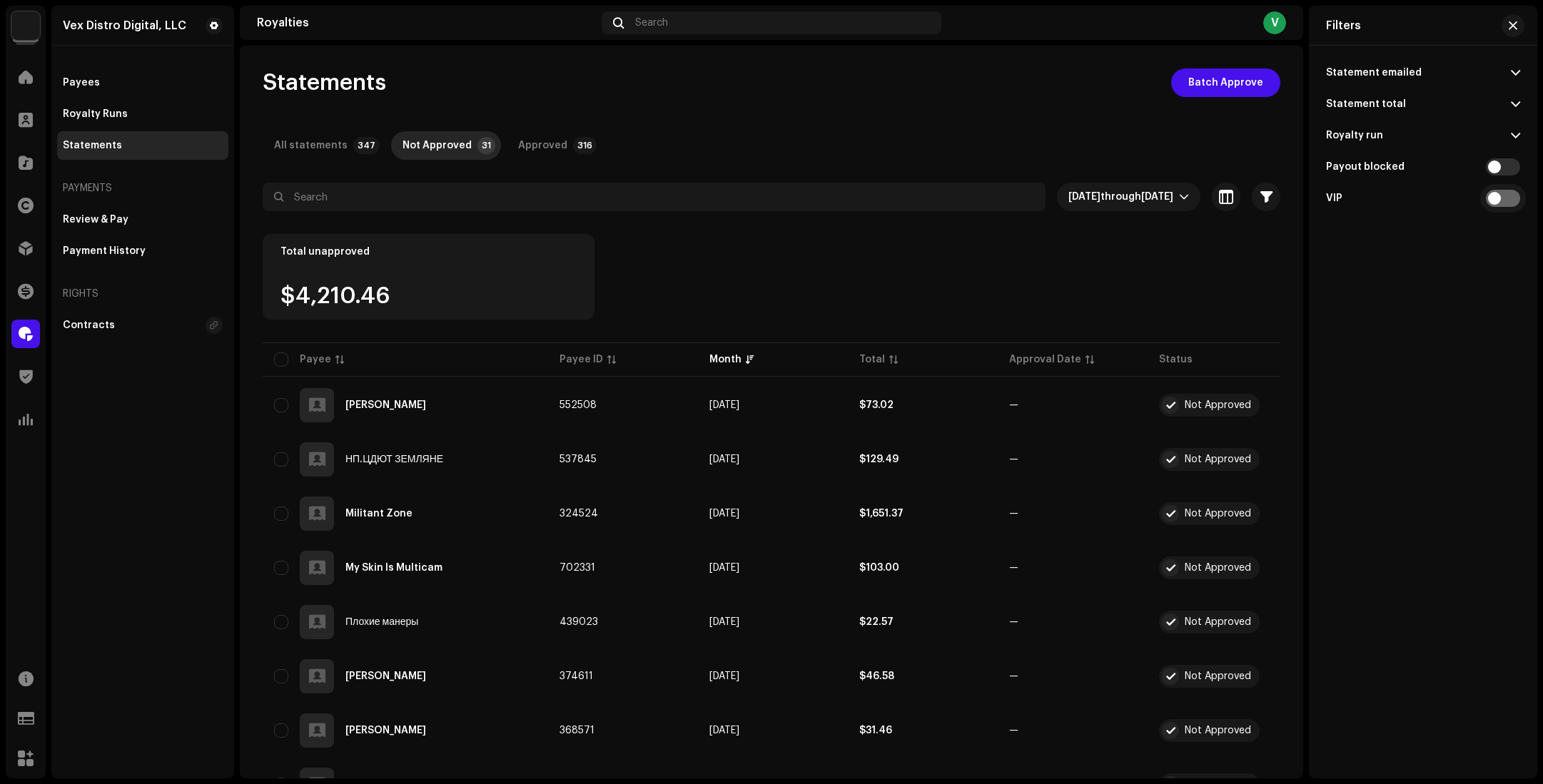
click at [1515, 203] on input "checkbox" at bounding box center [1503, 198] width 34 height 17
checkbox input "true"
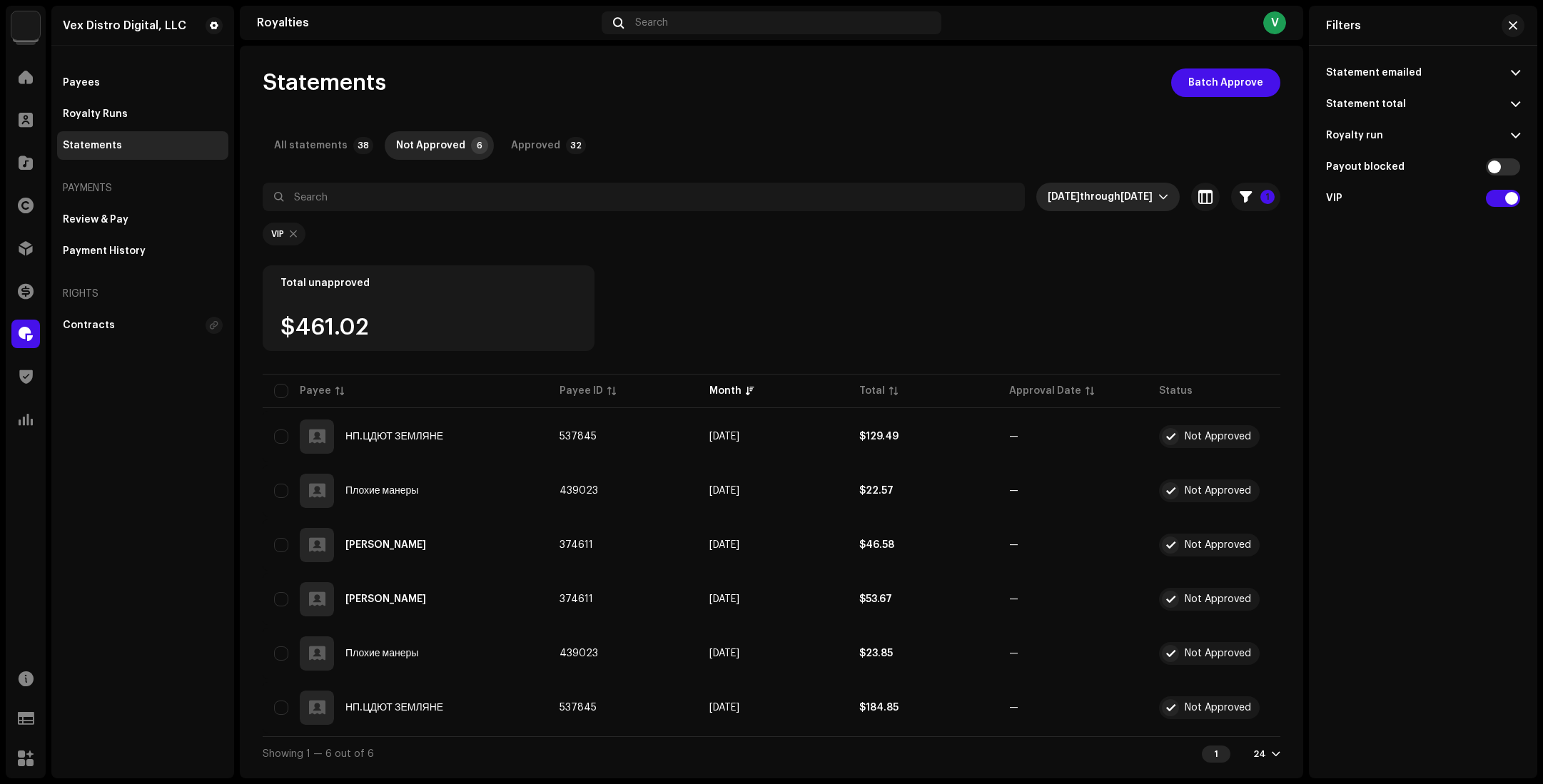
click at [1162, 198] on icon "dropdown trigger" at bounding box center [1163, 197] width 8 height 5
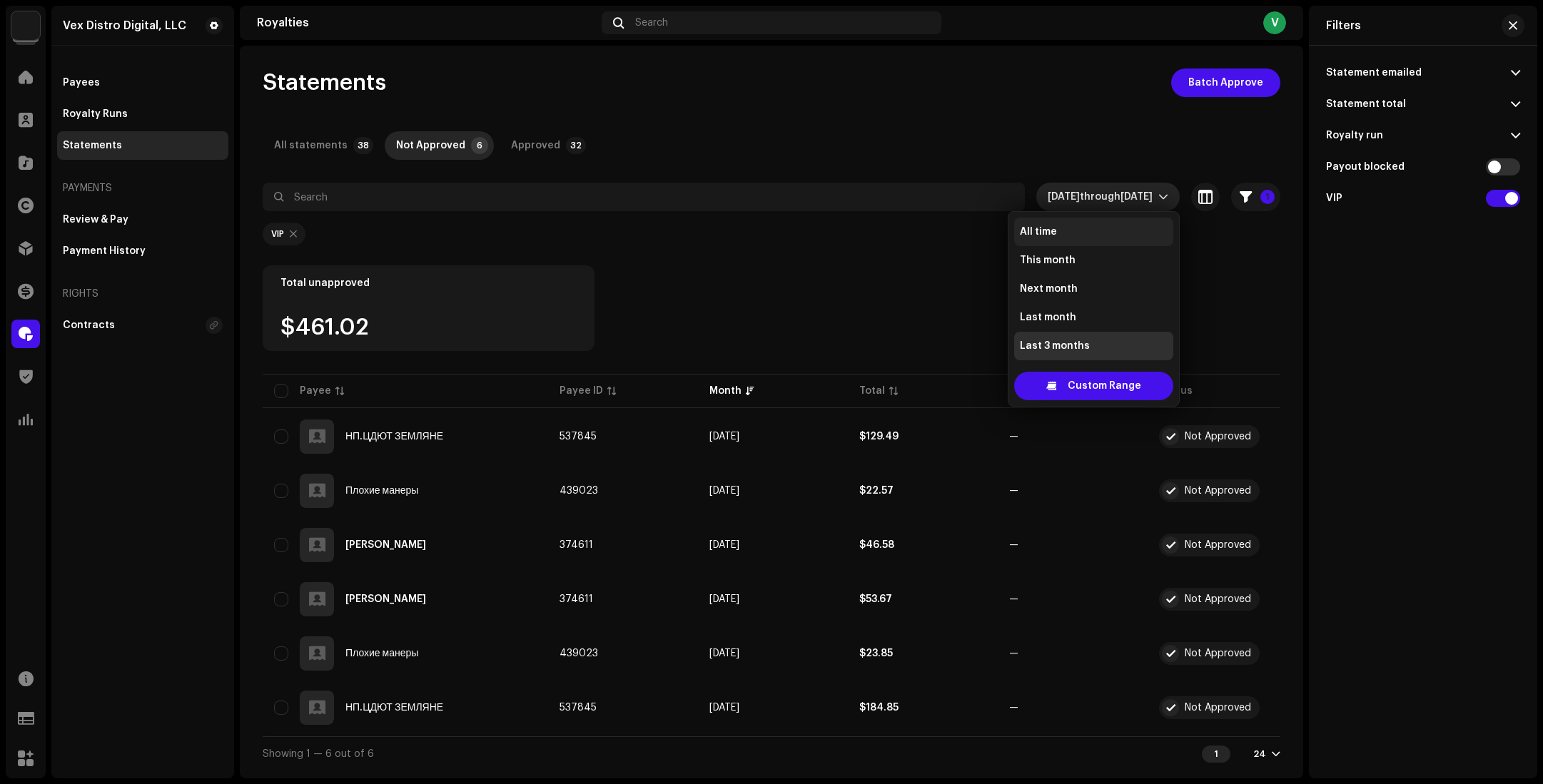
click at [1101, 225] on li "All time" at bounding box center [1094, 232] width 159 height 28
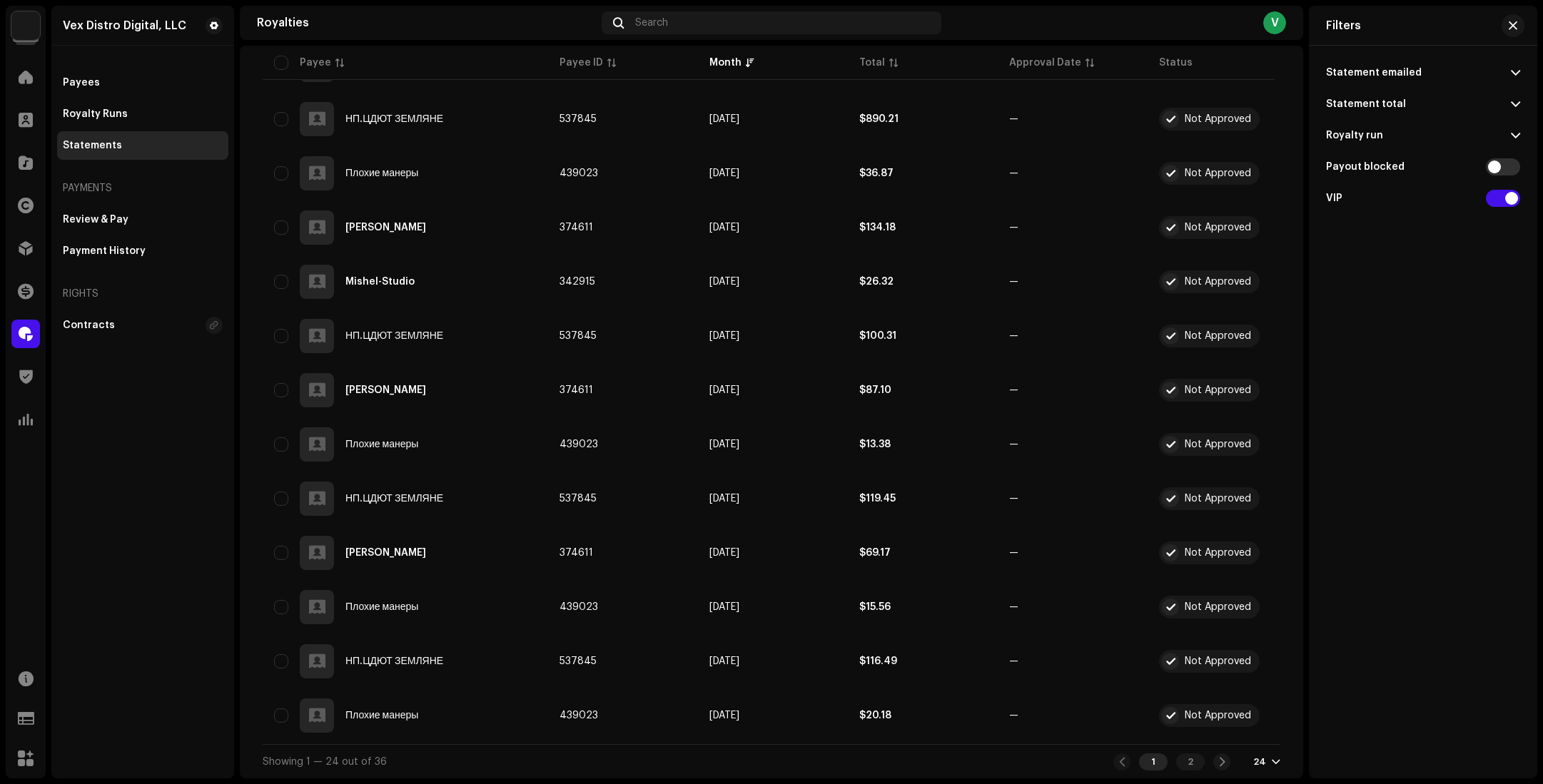
scroll to position [977, 0]
click at [1179, 758] on div "2" at bounding box center [1190, 762] width 29 height 17
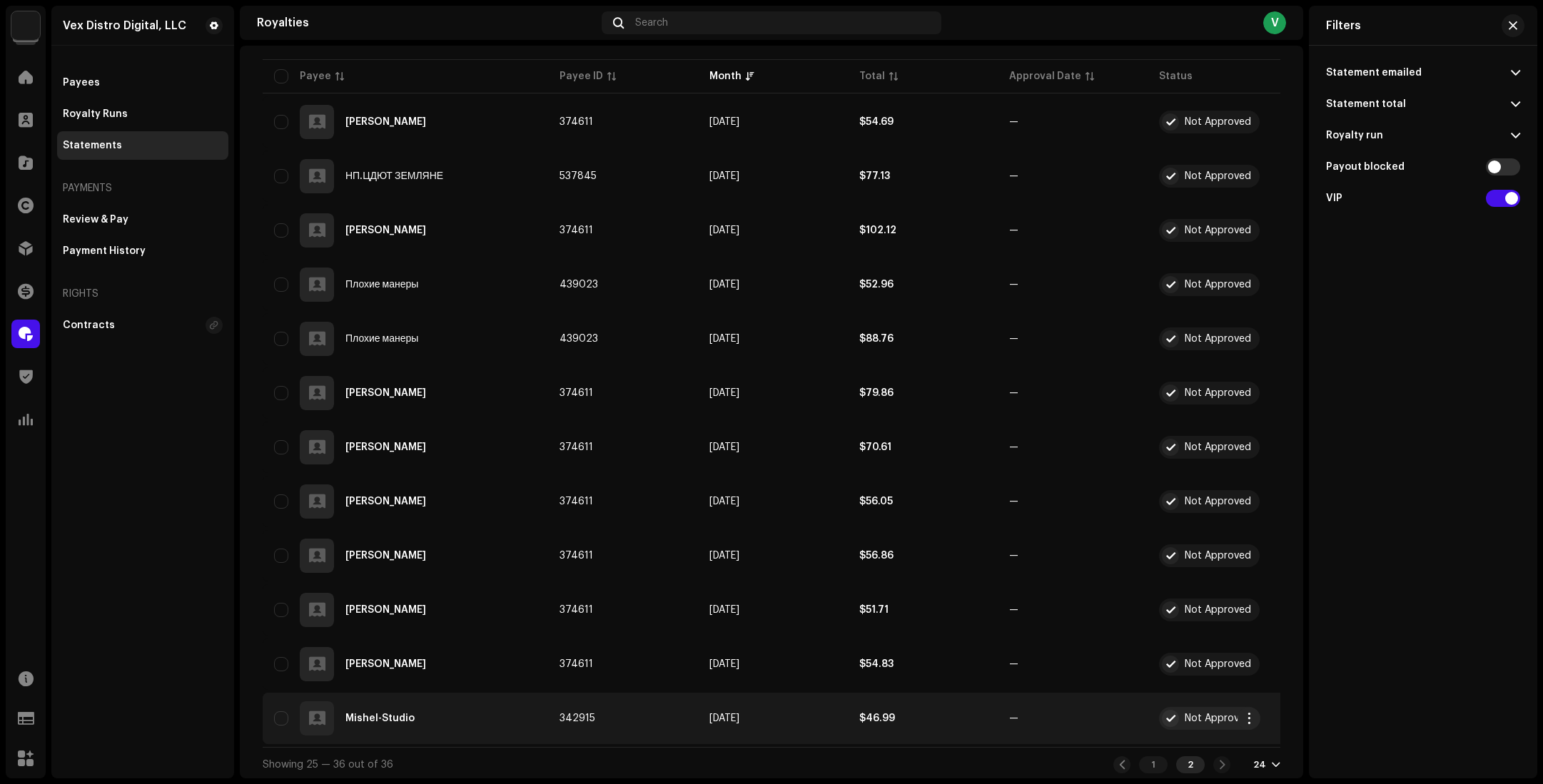
scroll to position [323, 0]
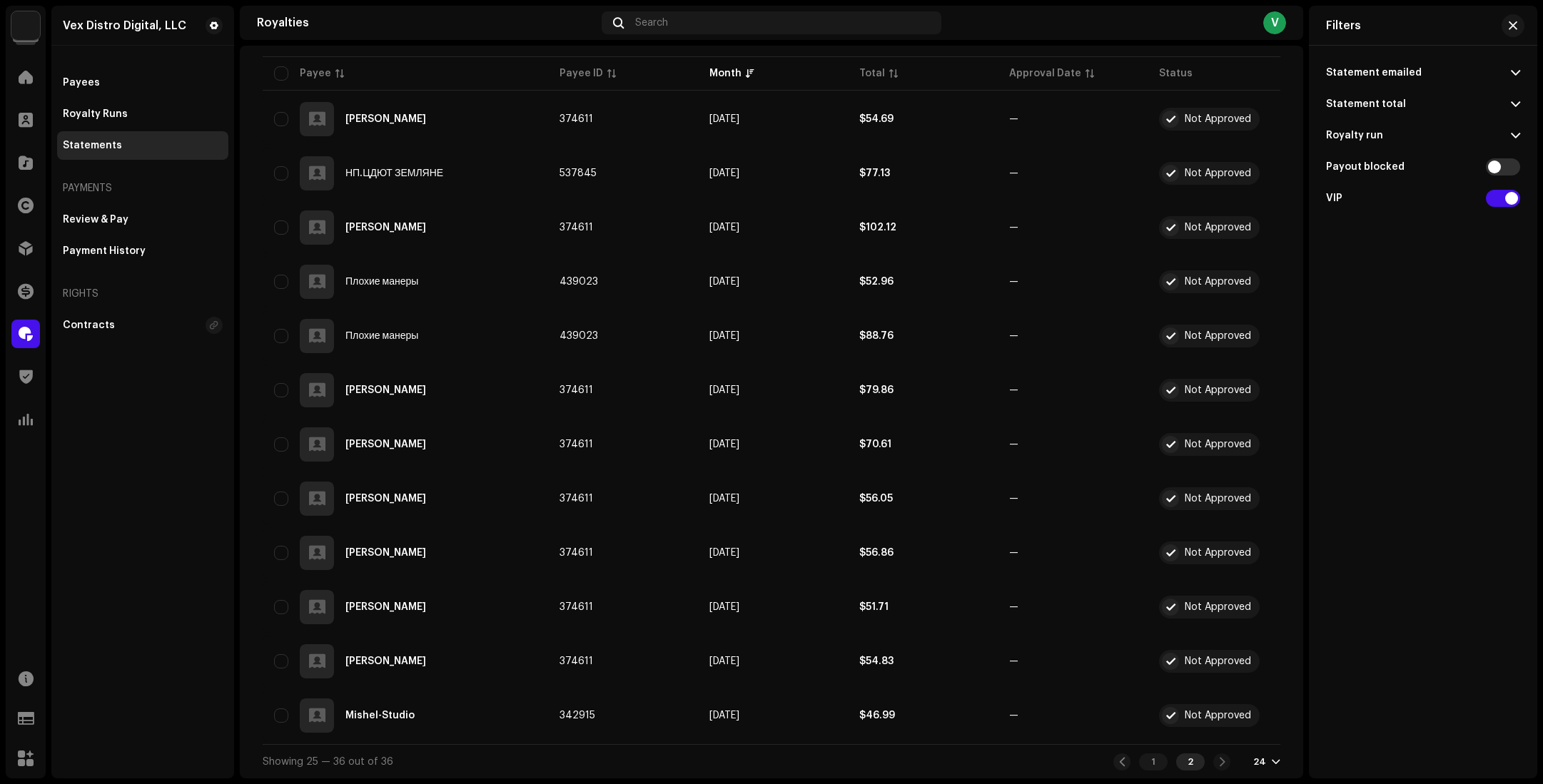
click at [1216, 757] on div "1 2" at bounding box center [1172, 762] width 117 height 17
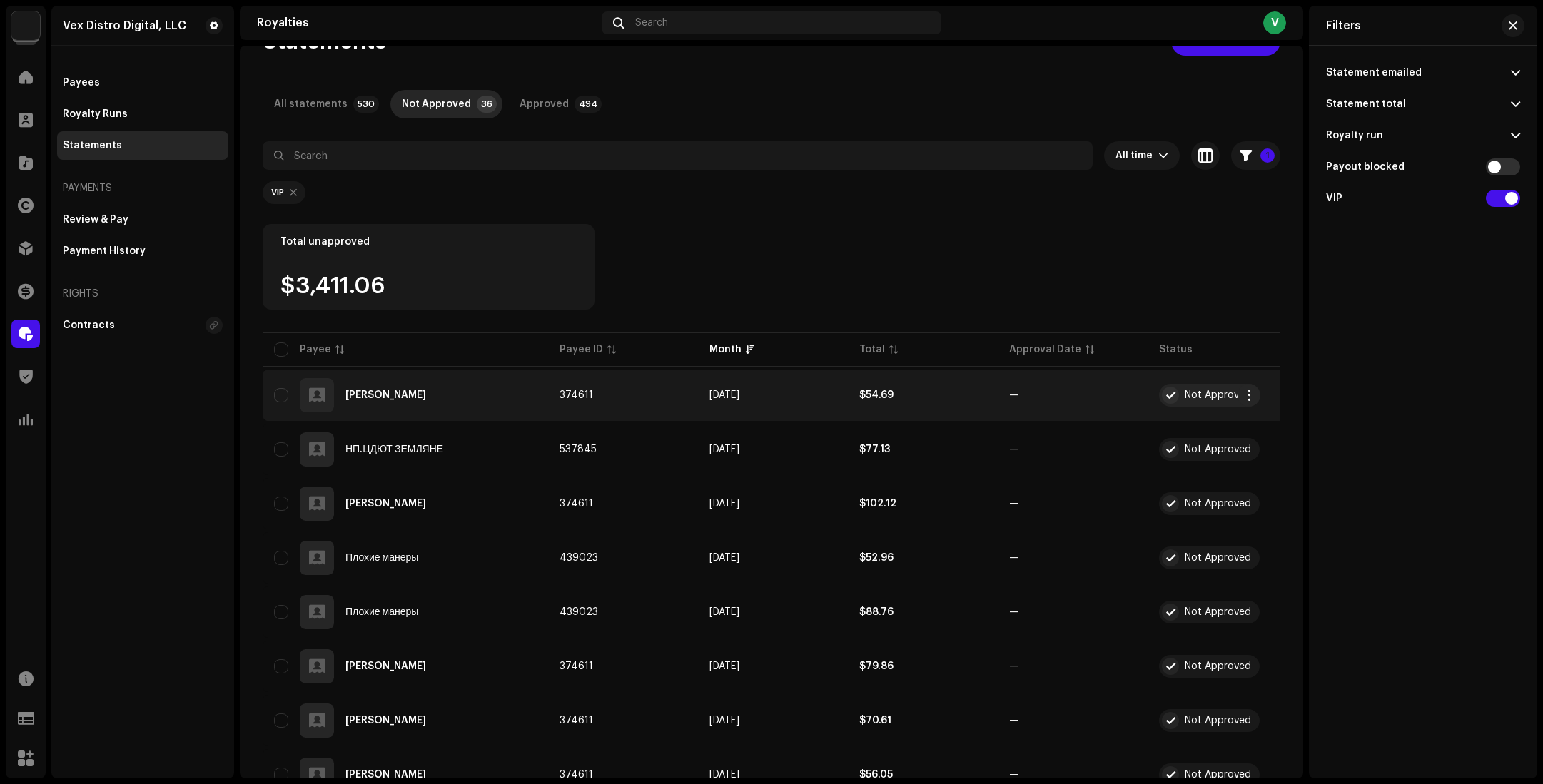
scroll to position [0, 0]
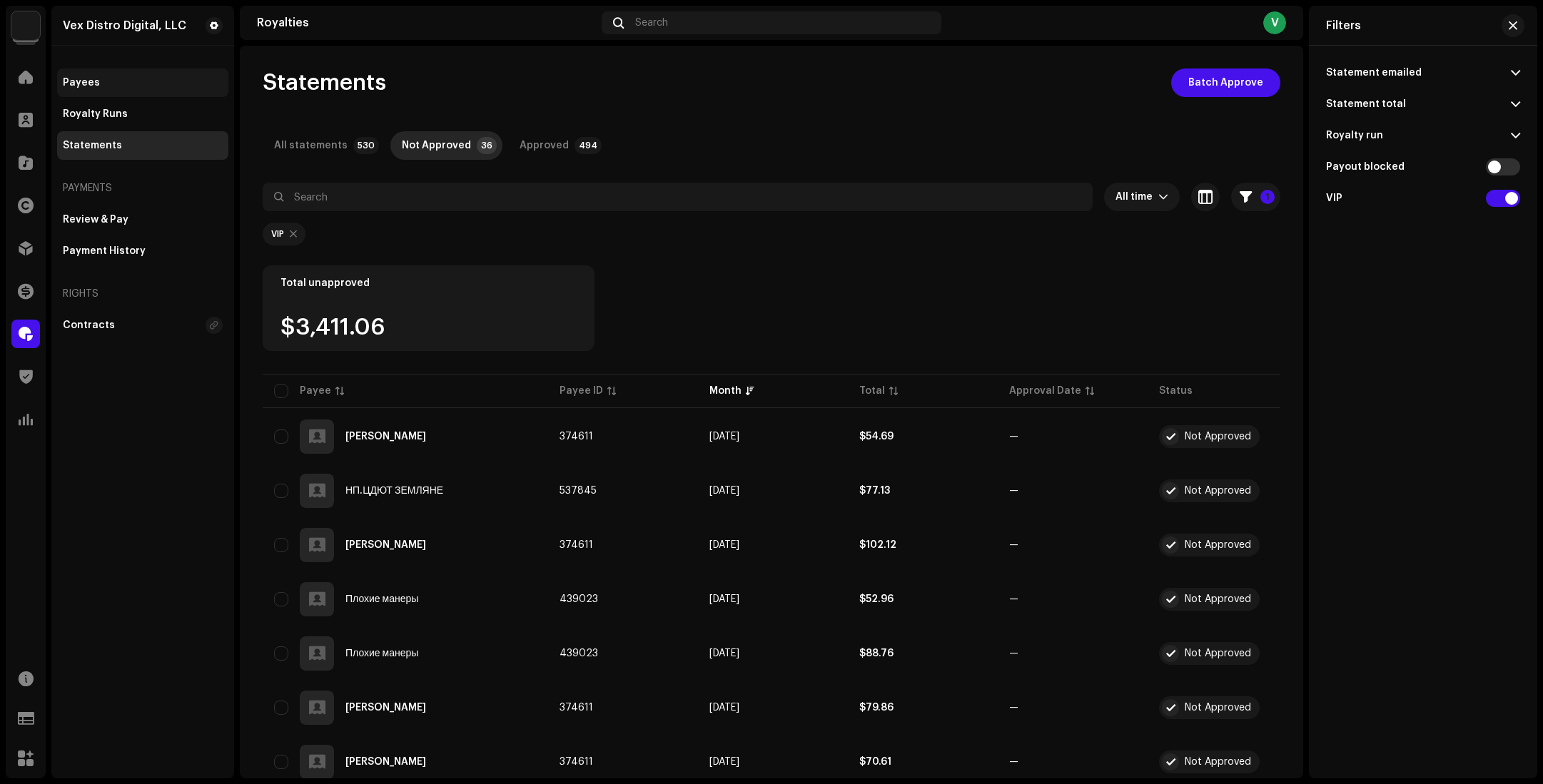
click at [63, 82] on div "Payees" at bounding box center [82, 82] width 37 height 12
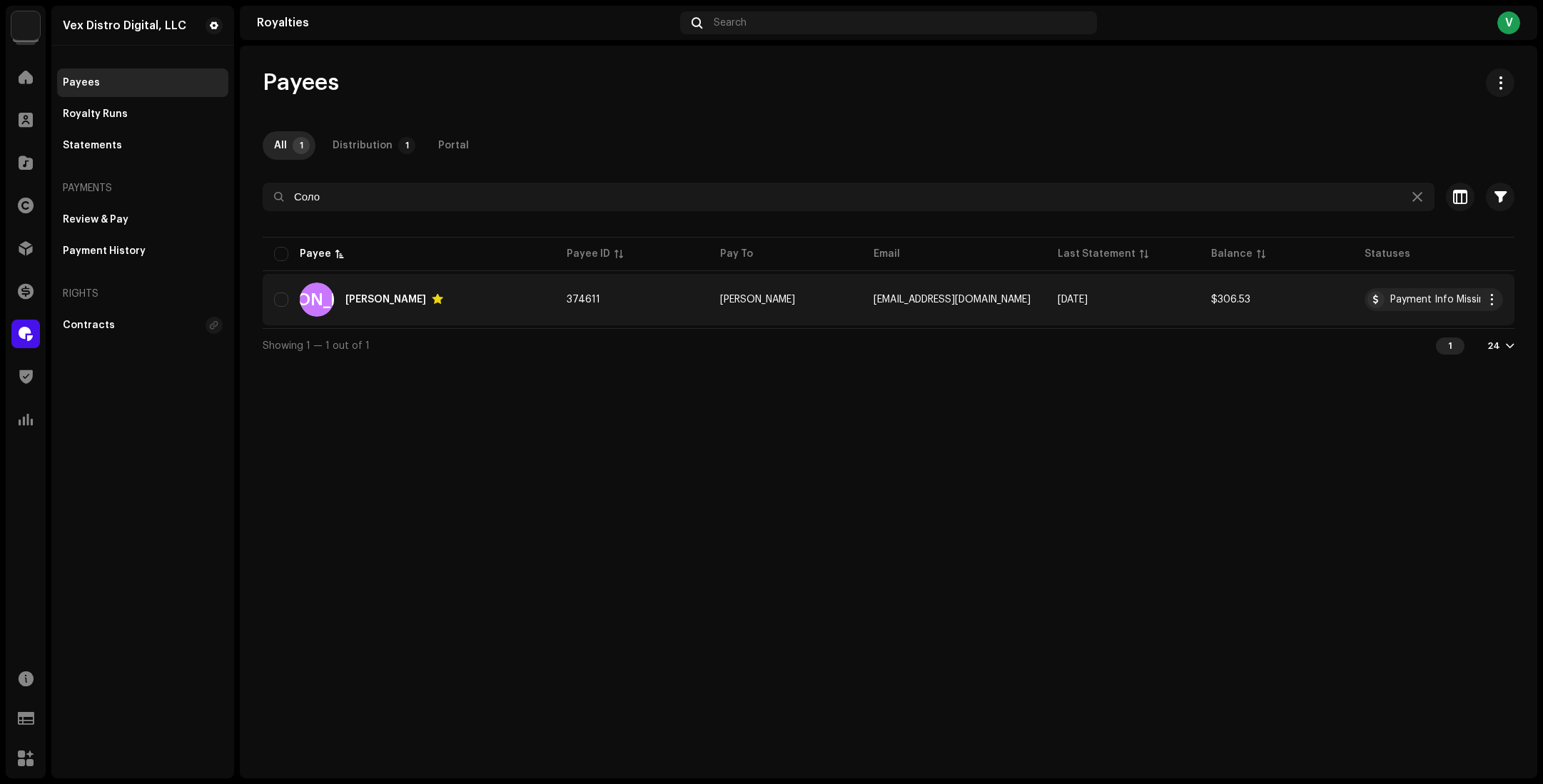
click at [371, 299] on div "[PERSON_NAME]" at bounding box center [385, 300] width 81 height 10
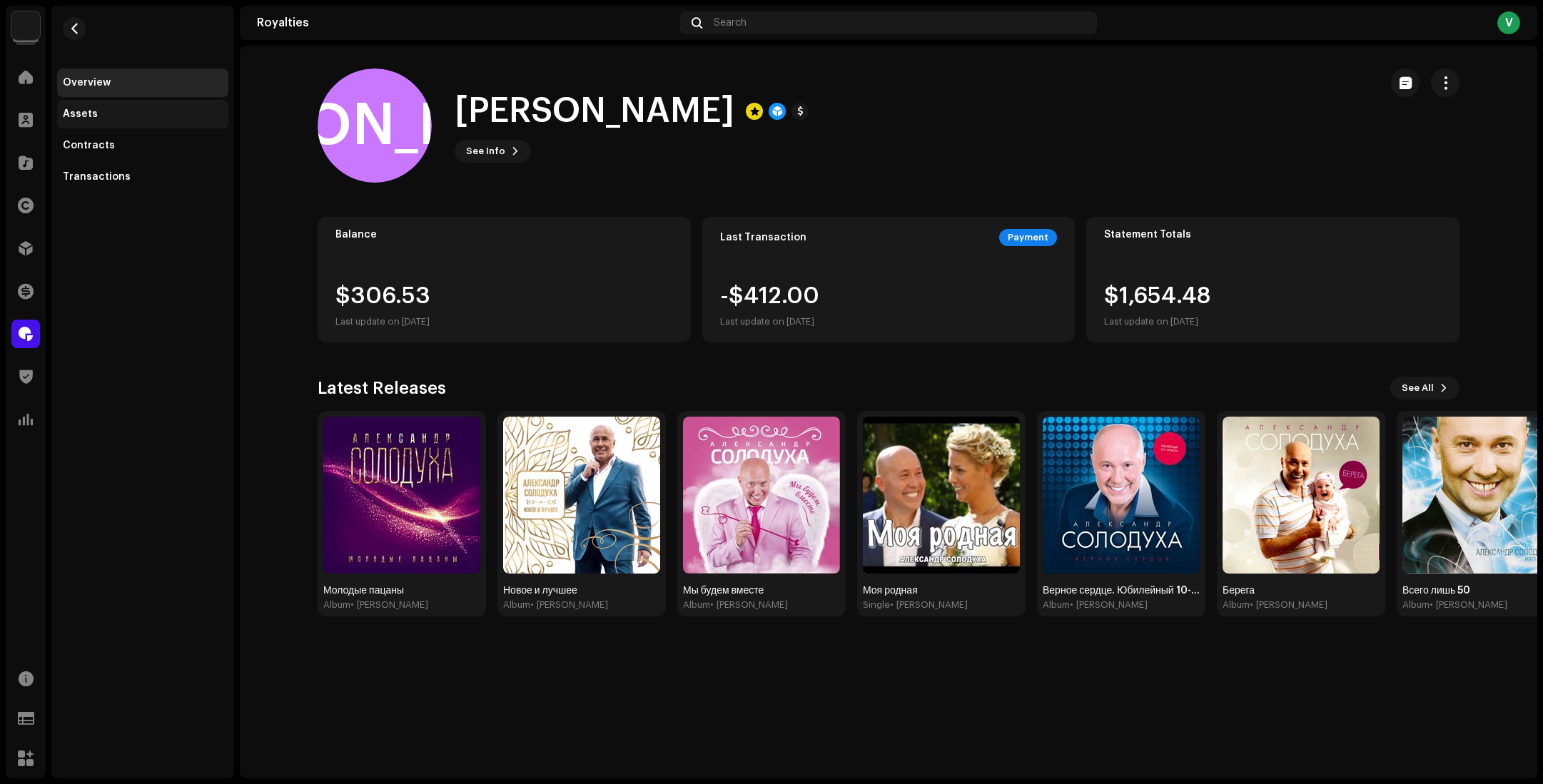
click at [110, 122] on div "Assets" at bounding box center [143, 114] width 171 height 28
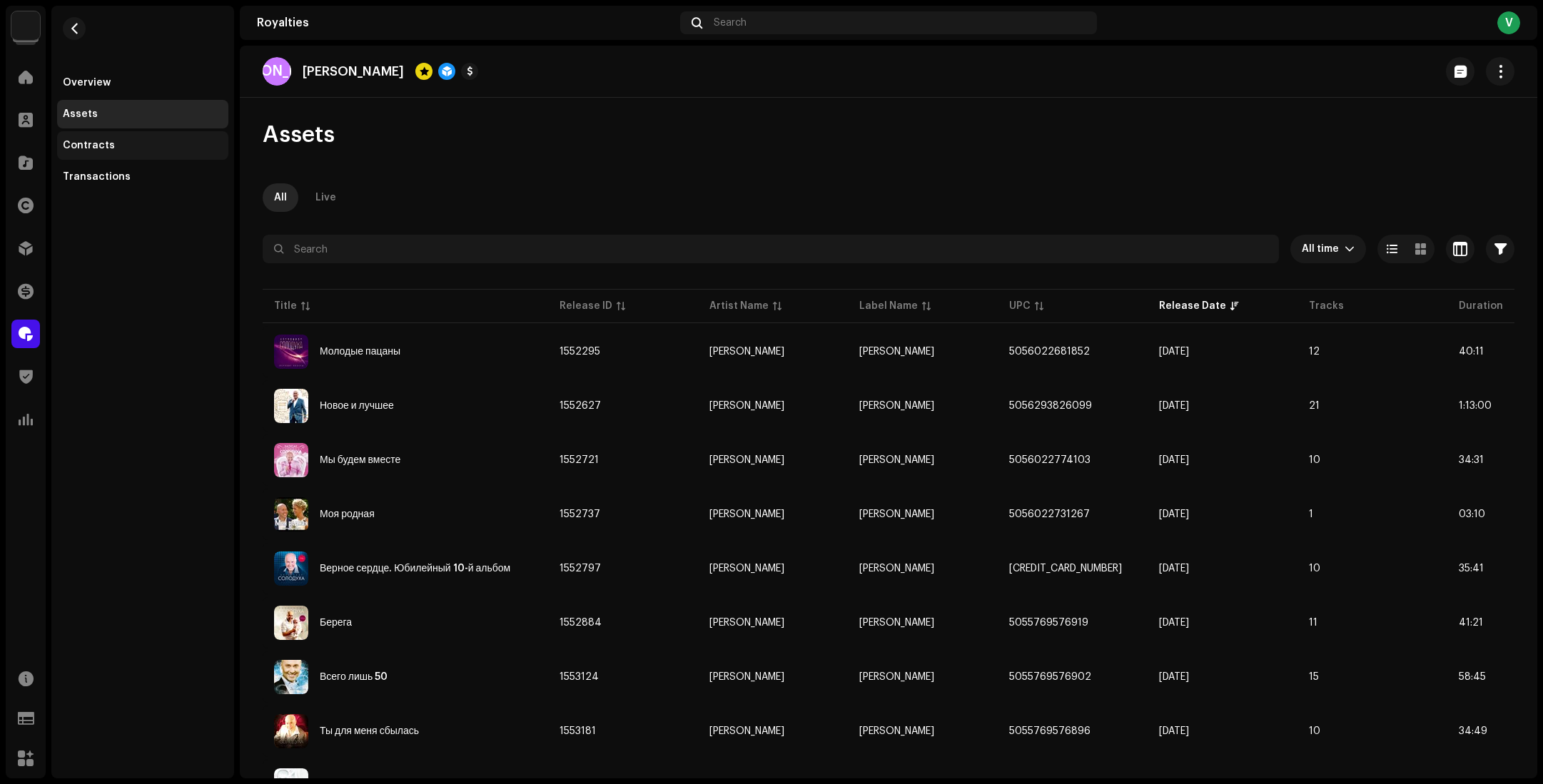
click at [174, 151] on div "Contracts" at bounding box center [143, 145] width 171 height 28
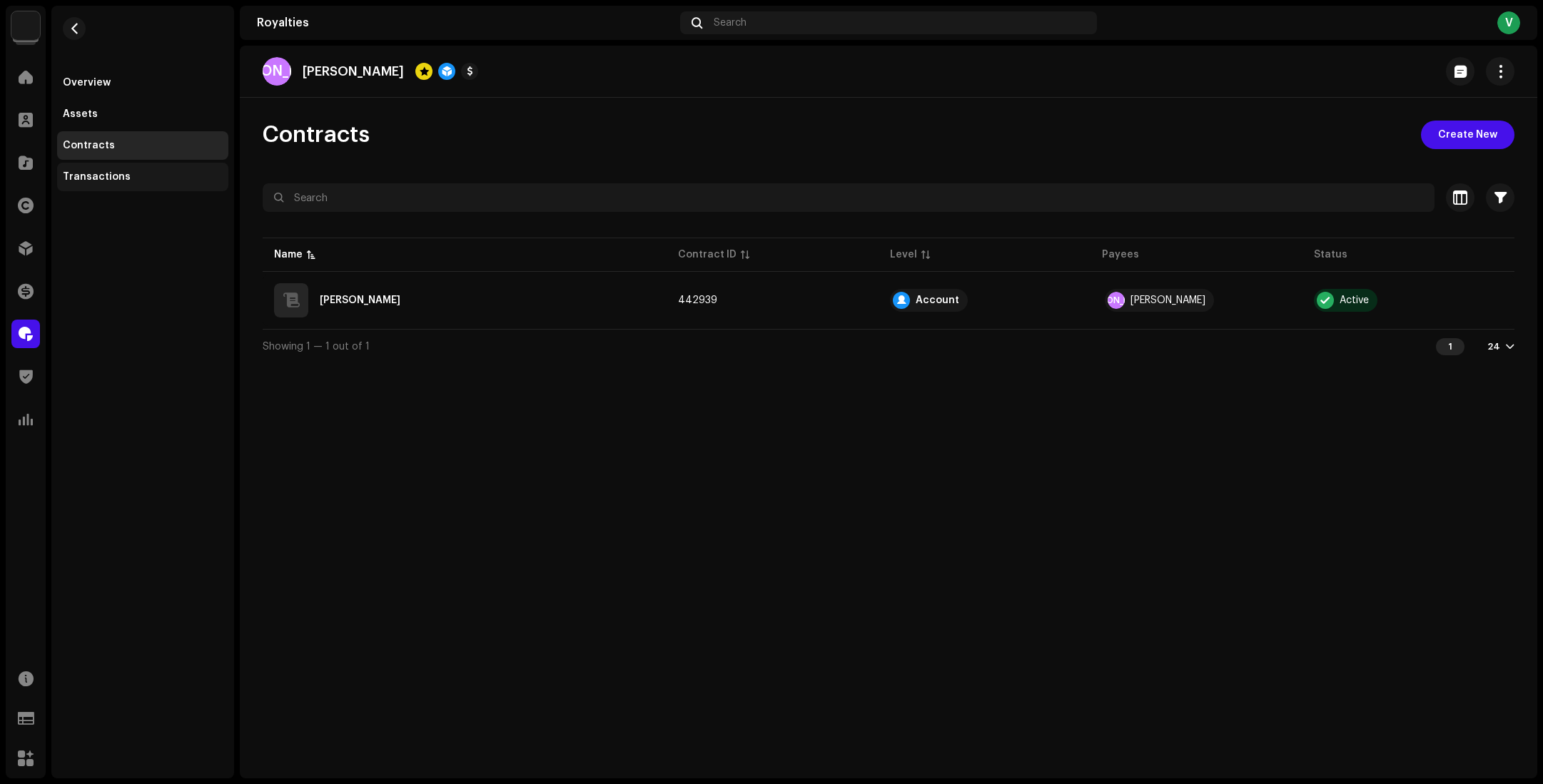
click at [131, 184] on div "Transactions" at bounding box center [143, 176] width 171 height 28
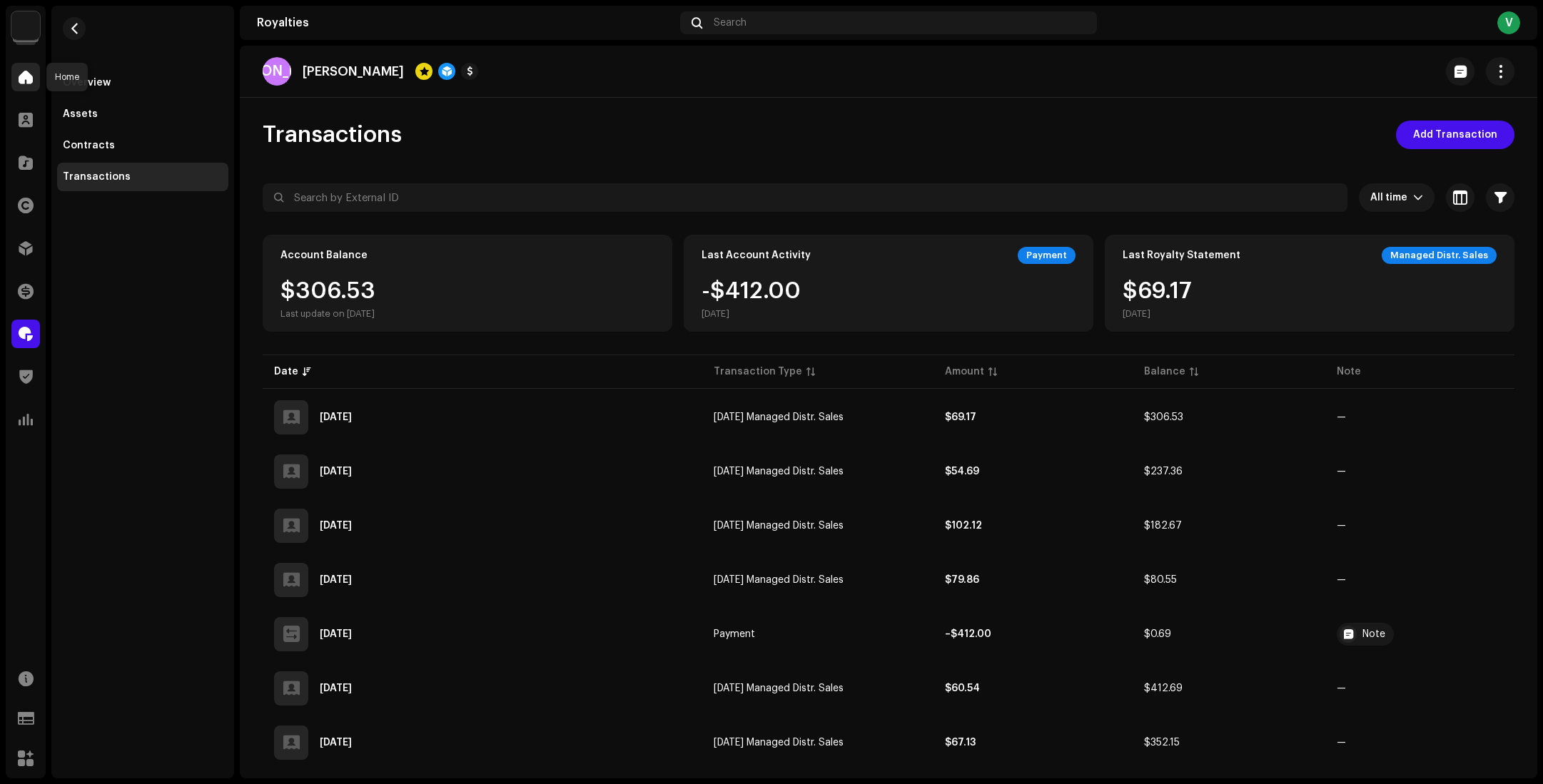
click at [29, 75] on span at bounding box center [25, 77] width 15 height 12
